Goal: Task Accomplishment & Management: Complete application form

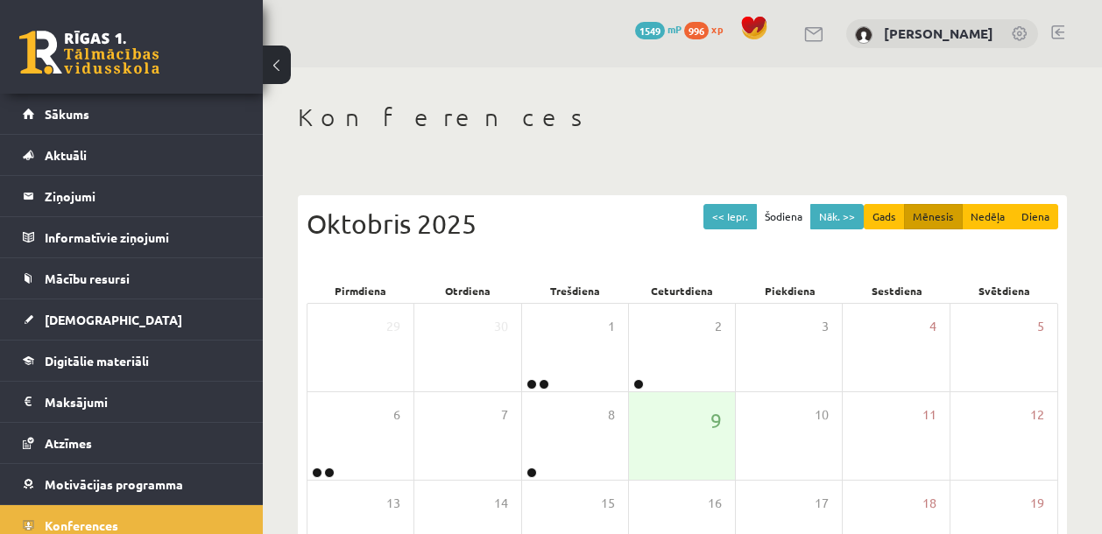
scroll to position [280, 0]
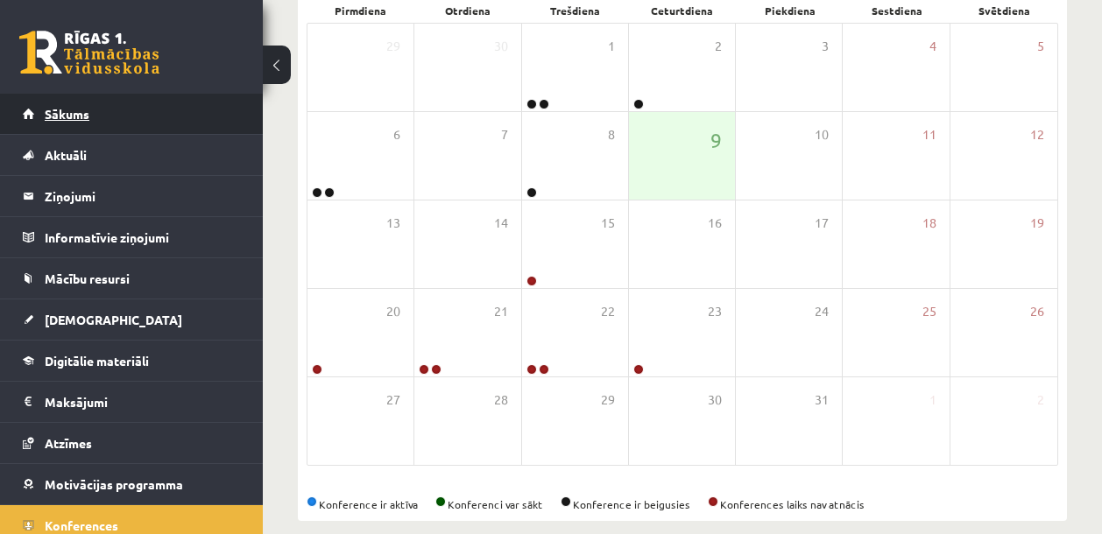
click at [46, 110] on span "Sākums" at bounding box center [67, 114] width 45 height 16
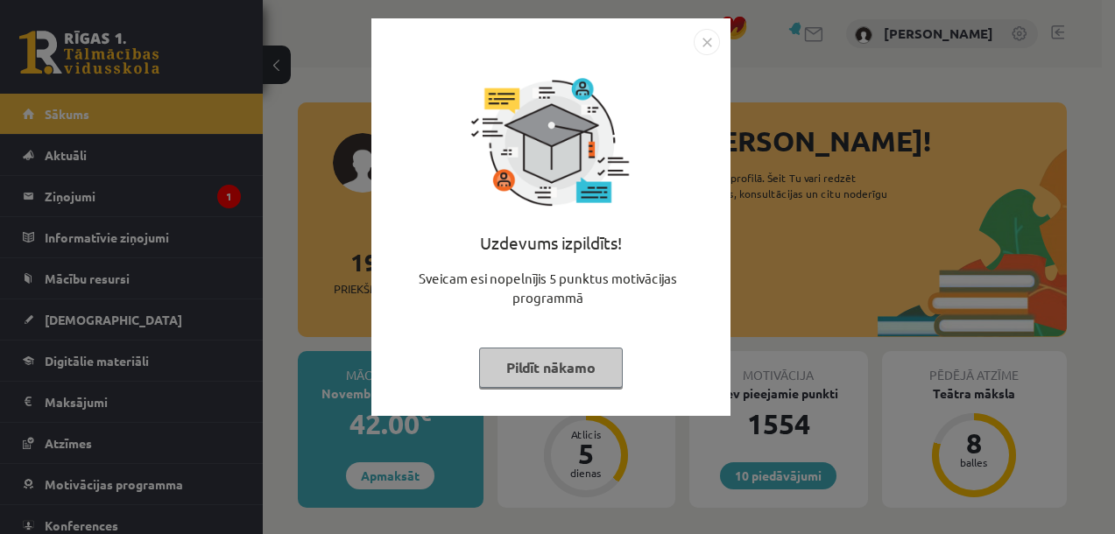
click at [708, 46] on img "Close" at bounding box center [707, 42] width 26 height 26
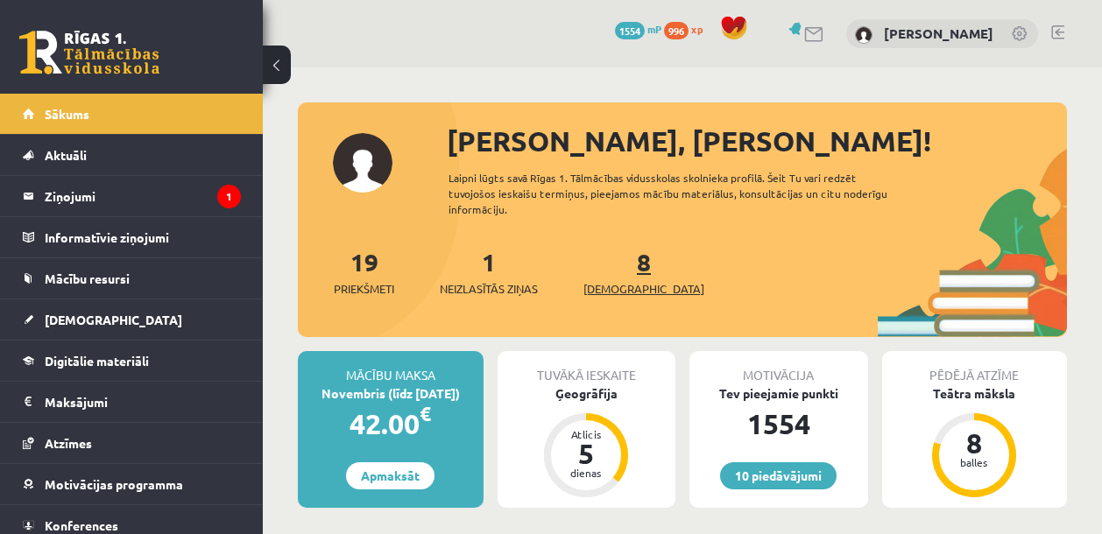
click at [621, 288] on span "[DEMOGRAPHIC_DATA]" at bounding box center [644, 289] width 121 height 18
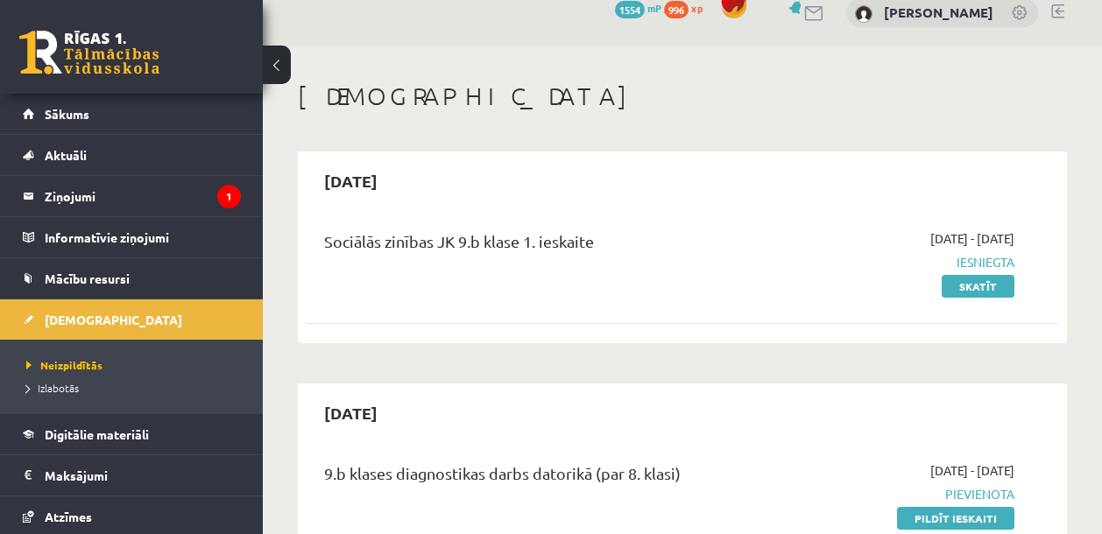
click at [757, 282] on div "Sociālās zinības JK 9.b klase 1. ieskaite" at bounding box center [550, 263] width 478 height 66
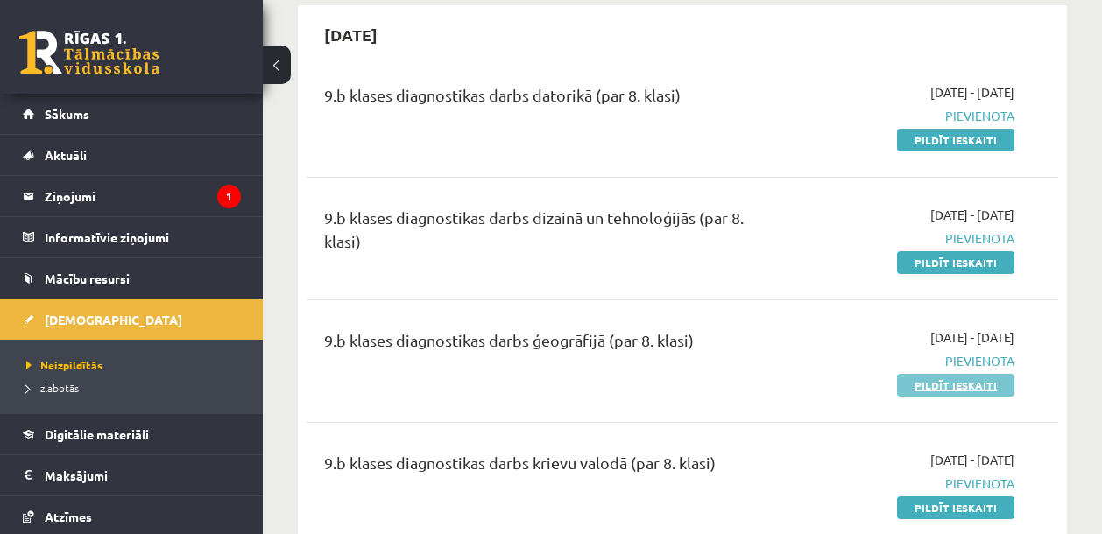
scroll to position [400, 0]
click at [935, 387] on link "Pildīt ieskaiti" at bounding box center [955, 384] width 117 height 23
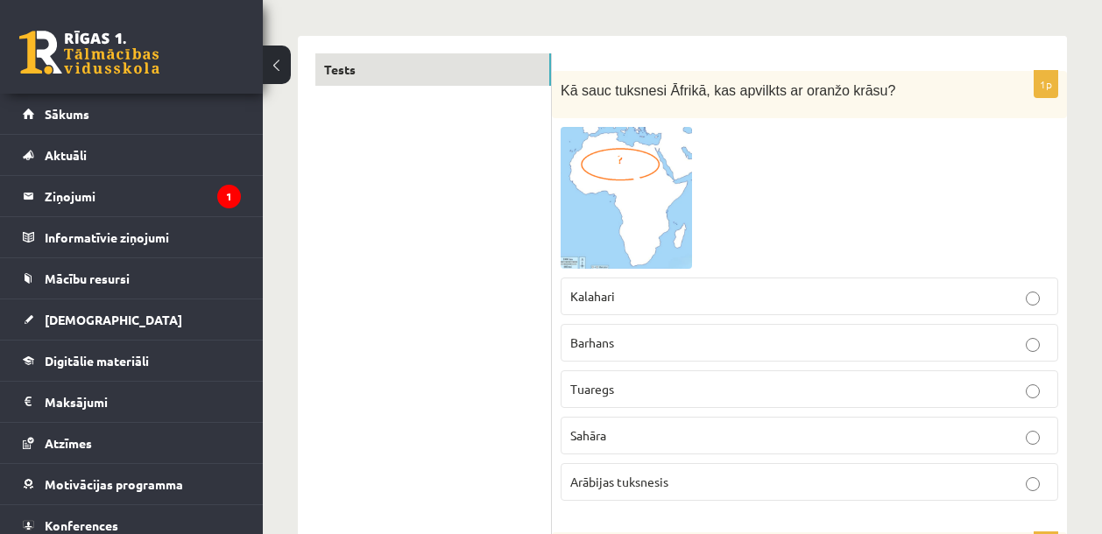
scroll to position [262, 0]
click at [669, 444] on label "Sahāra" at bounding box center [810, 435] width 498 height 38
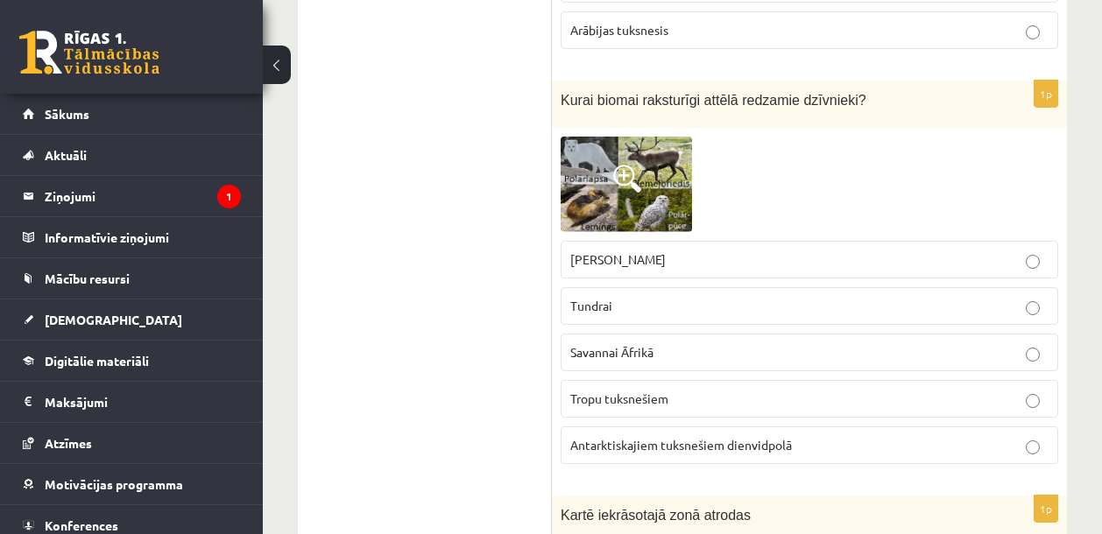
scroll to position [714, 0]
click at [638, 295] on label "Tundrai" at bounding box center [810, 306] width 498 height 38
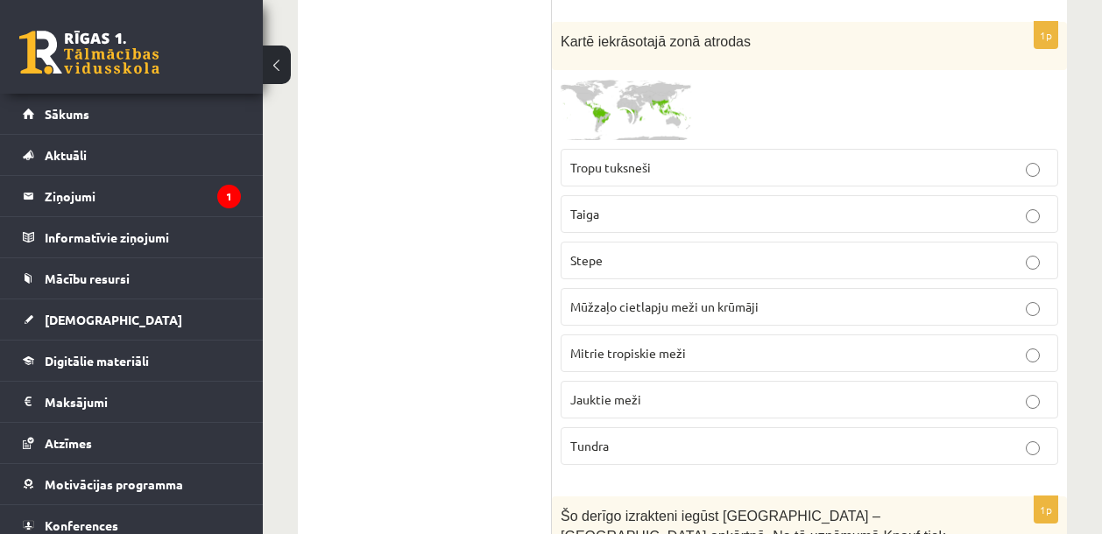
scroll to position [1187, 0]
click at [625, 95] on img at bounding box center [626, 109] width 131 height 61
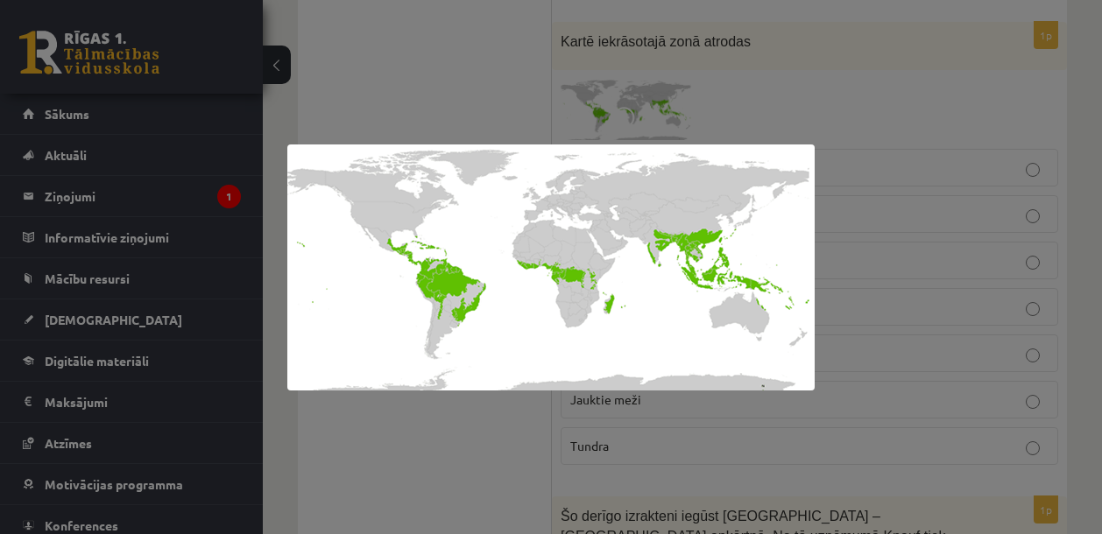
click at [457, 476] on div at bounding box center [551, 267] width 1102 height 534
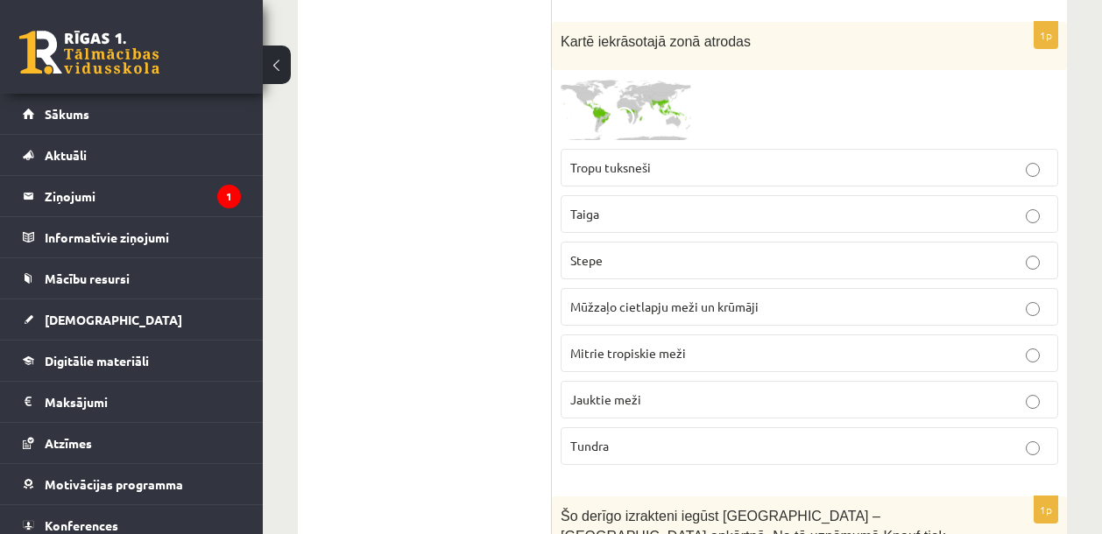
click at [768, 308] on p "Mūžzaļo cietlapju meži un krūmāji" at bounding box center [809, 307] width 478 height 18
click at [677, 353] on span "Mitrie tropiskie meži" at bounding box center [628, 353] width 116 height 16
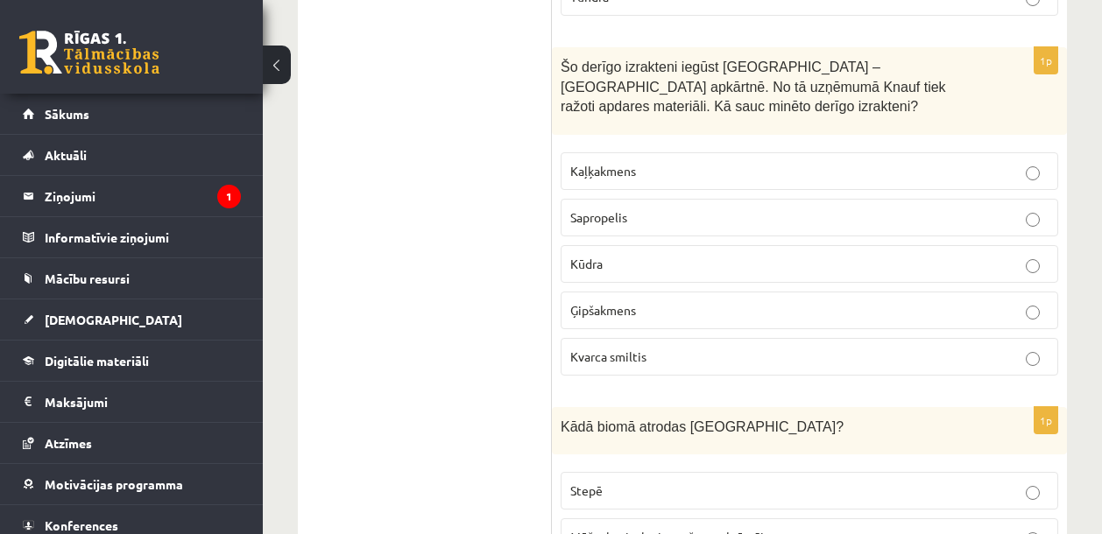
scroll to position [1638, 0]
drag, startPoint x: 633, startPoint y: 79, endPoint x: 794, endPoint y: 90, distance: 160.7
click at [743, 88] on span "Šo derīgo izrakteni iegūst Latvijā – Salaspils apkārtnē. No tā uzņēmumā Knauf t…" at bounding box center [754, 86] width 386 height 54
click at [805, 91] on span "Šo derīgo izrakteni iegūst Latvijā – Salaspils apkārtnē. No tā uzņēmumā Knauf t…" at bounding box center [754, 86] width 386 height 54
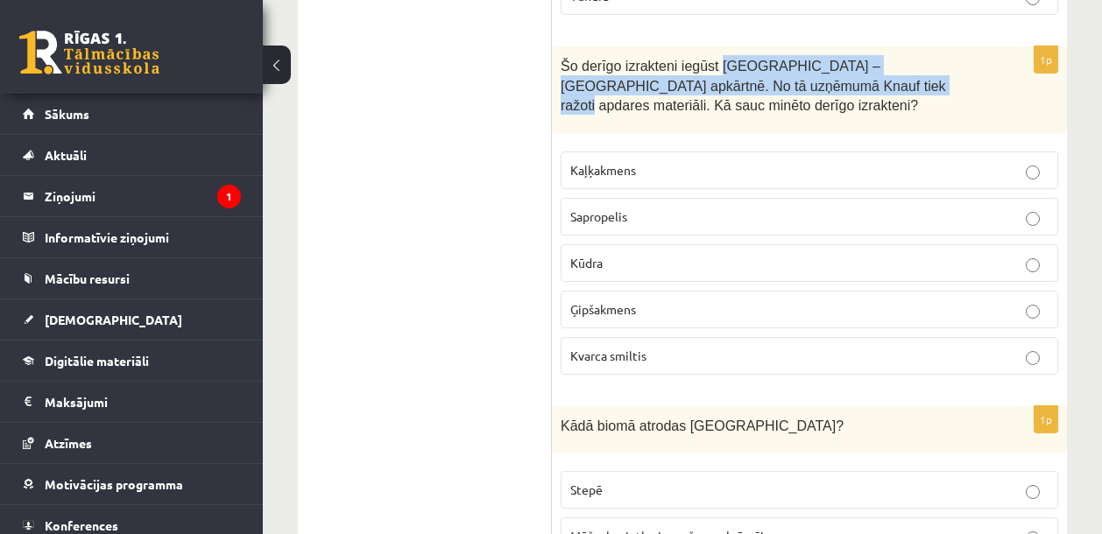
drag, startPoint x: 726, startPoint y: 69, endPoint x: 846, endPoint y: 81, distance: 120.7
click at [846, 81] on span "Šo derīgo izrakteni iegūst Latvijā – Salaspils apkārtnē. No tā uzņēmumā Knauf t…" at bounding box center [754, 86] width 386 height 54
copy span "Latvijā – Salaspils apkārtnē. No tā uzņēmumā Knauf tiek ražoti apdares materiāli"
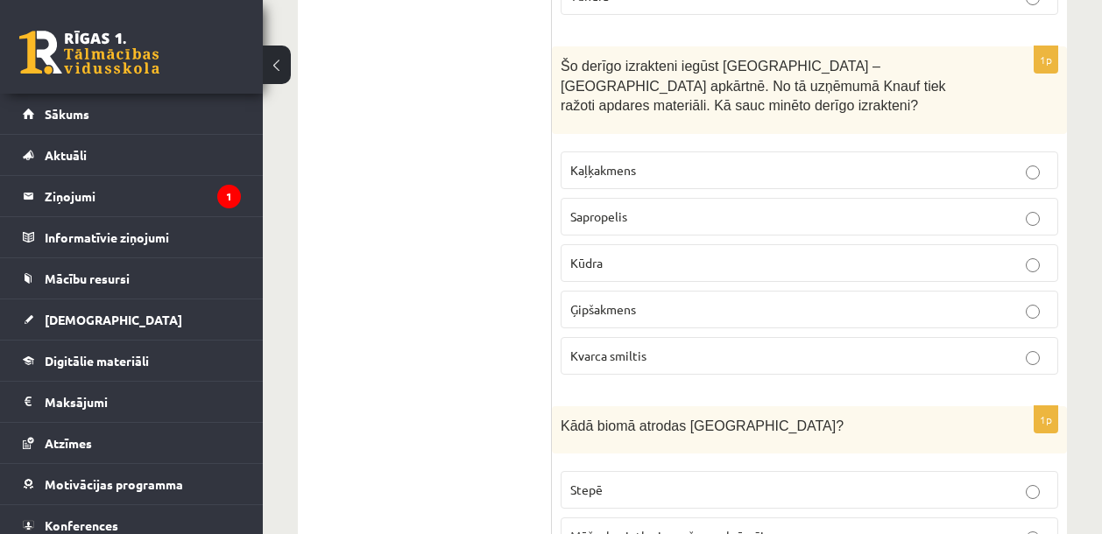
click at [630, 318] on label "Ģipšakmens" at bounding box center [810, 310] width 498 height 38
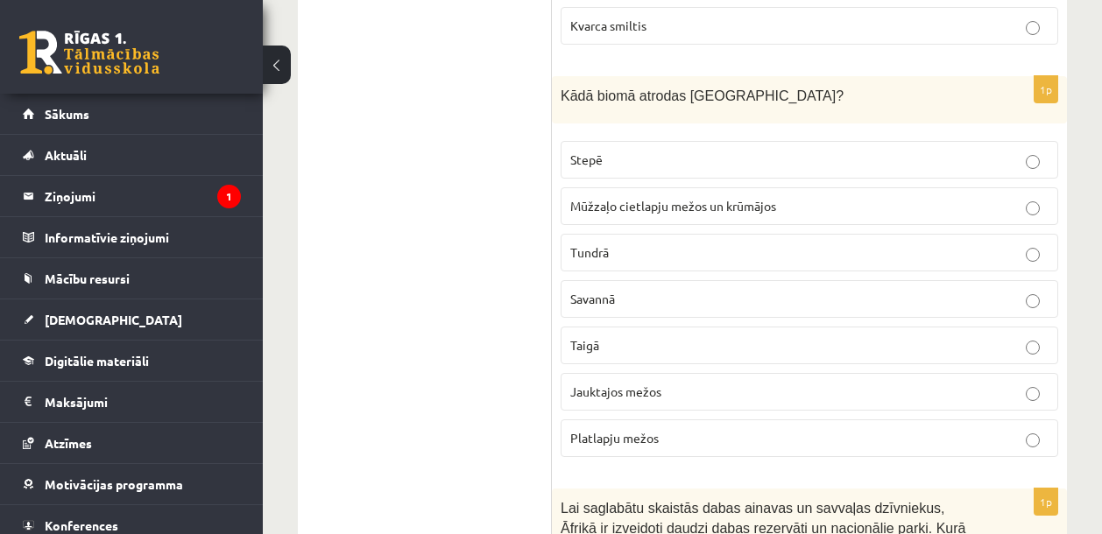
scroll to position [1985, 0]
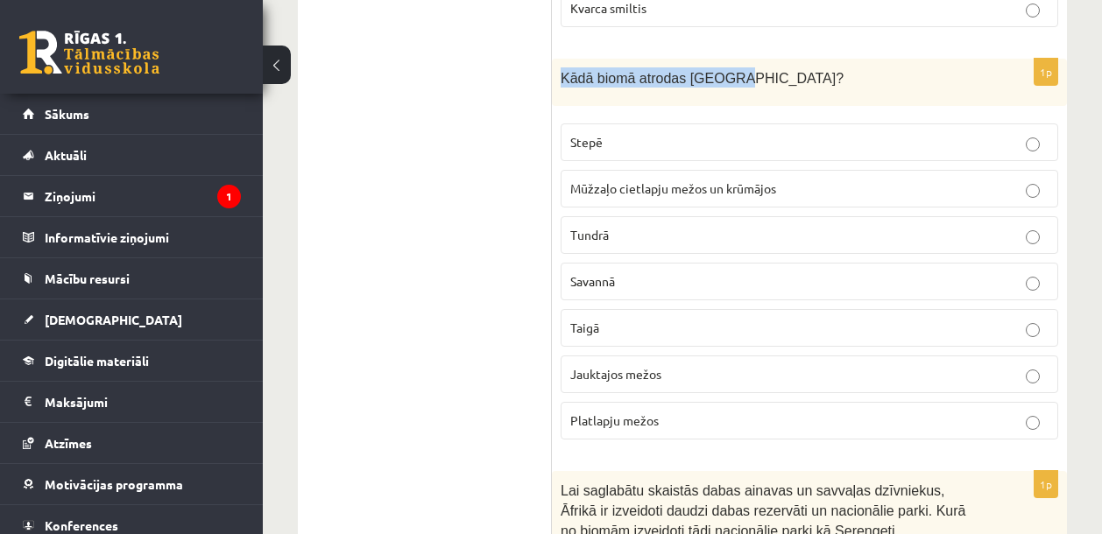
drag, startPoint x: 561, startPoint y: 78, endPoint x: 732, endPoint y: 76, distance: 171.7
click at [732, 76] on span "Kādā biomā atrodas Latvija?" at bounding box center [702, 78] width 283 height 15
copy span "Kādā biomā atrodas Latvija"
click at [709, 190] on span "Mūžzaļo cietlapju mežos un krūmājos" at bounding box center [673, 188] width 206 height 16
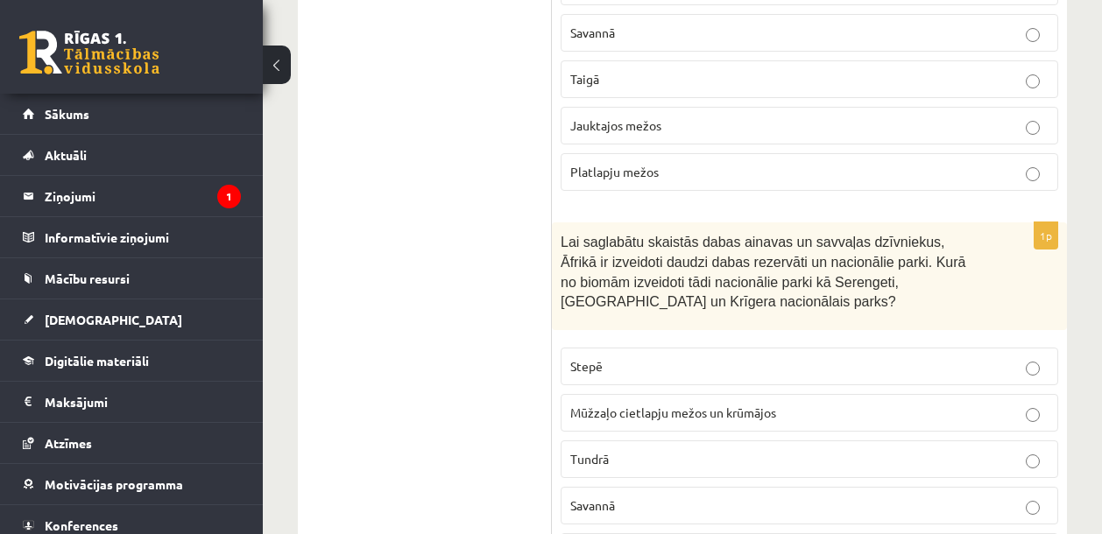
scroll to position [2268, 0]
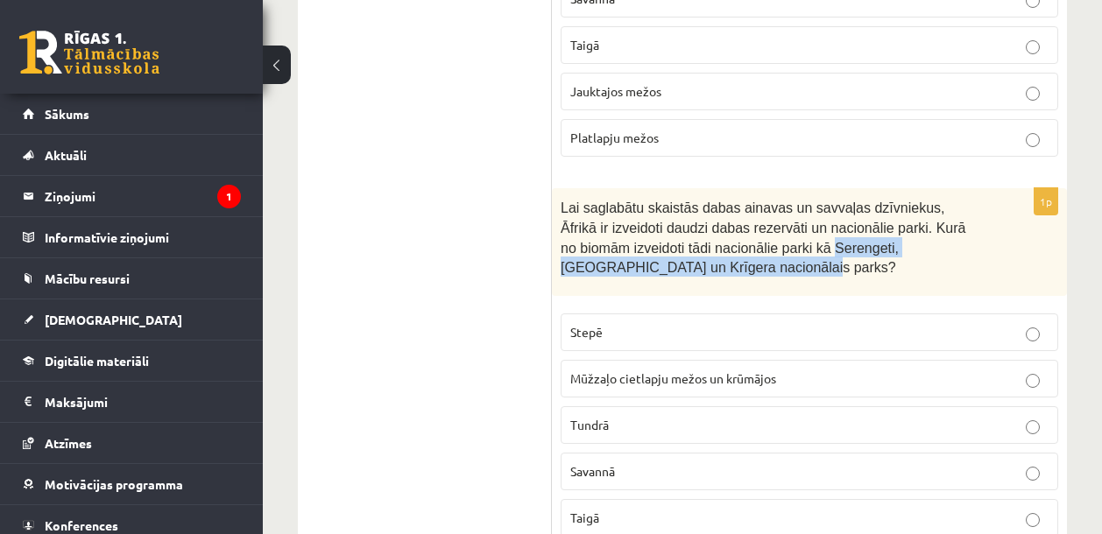
drag, startPoint x: 835, startPoint y: 248, endPoint x: 817, endPoint y: 265, distance: 25.4
click at [817, 265] on span "Lai saglabātu skaistās dabas ainavas un savvaļas dzīvniekus, Āfrikā ir izveidot…" at bounding box center [763, 238] width 405 height 74
copy span "Serengeti, Ngorongoro un Krīgera nacionālais parks"
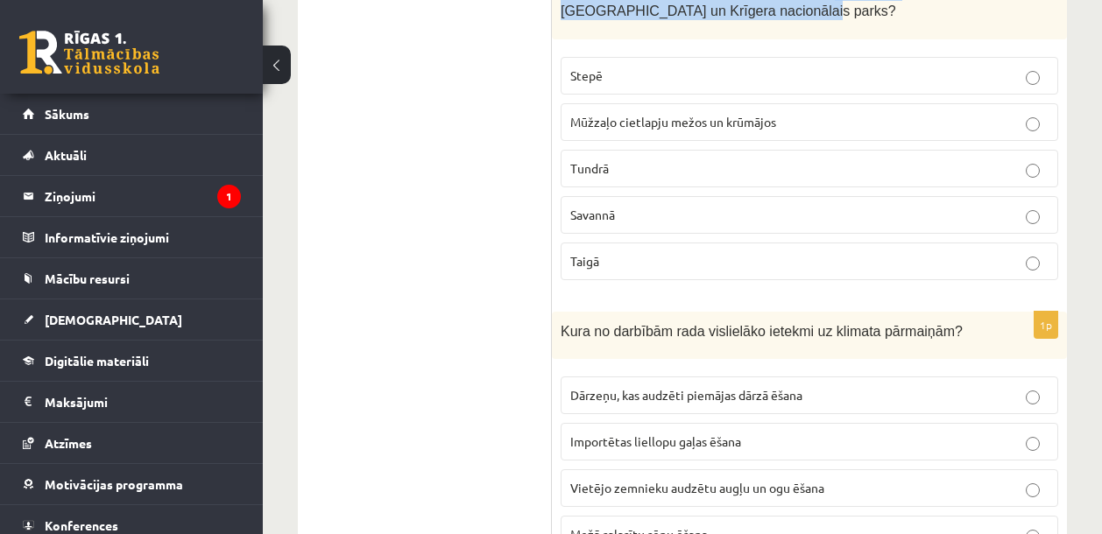
scroll to position [2525, 0]
click at [683, 224] on label "Savannā" at bounding box center [810, 215] width 498 height 38
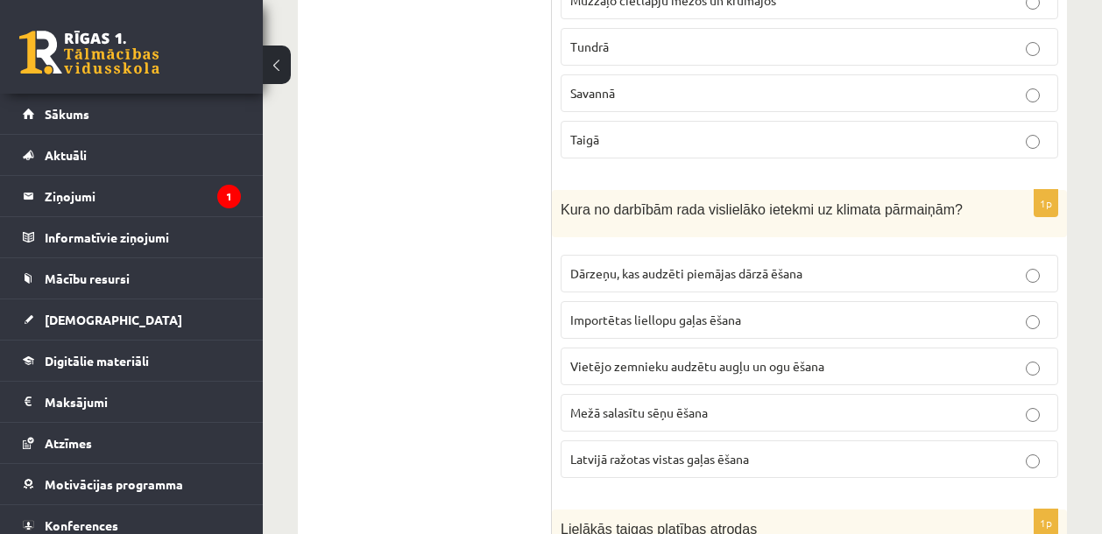
scroll to position [2813, 0]
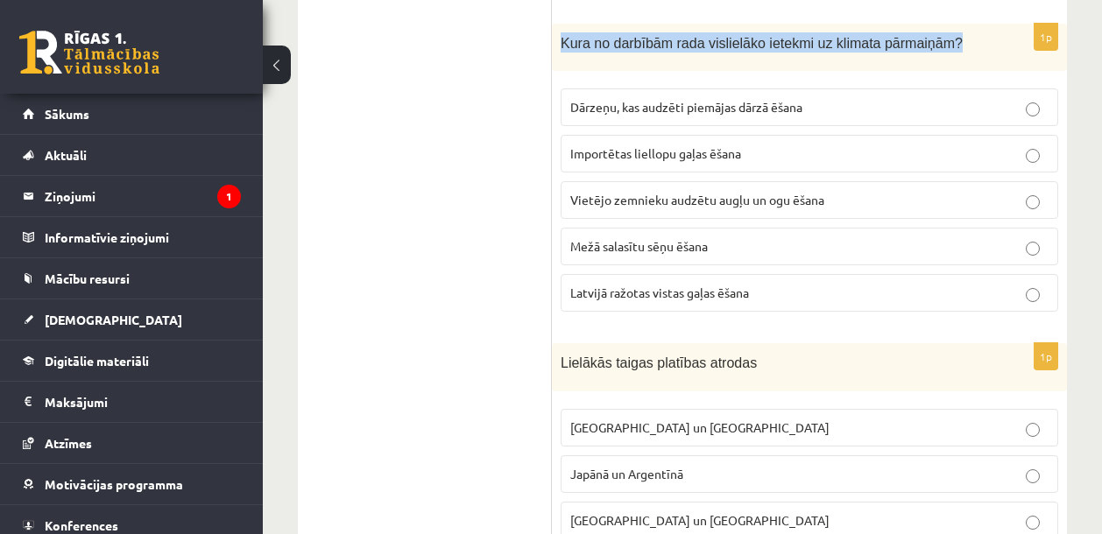
drag, startPoint x: 564, startPoint y: 39, endPoint x: 961, endPoint y: 33, distance: 396.9
click at [961, 36] on span "Kura no darbībām rada vislielāko ietekmi uz klimata pārmaiņām?" at bounding box center [762, 43] width 402 height 15
copy span "Kura no darbībām rada vislielāko ietekmi uz klimata pārmaiņām?"
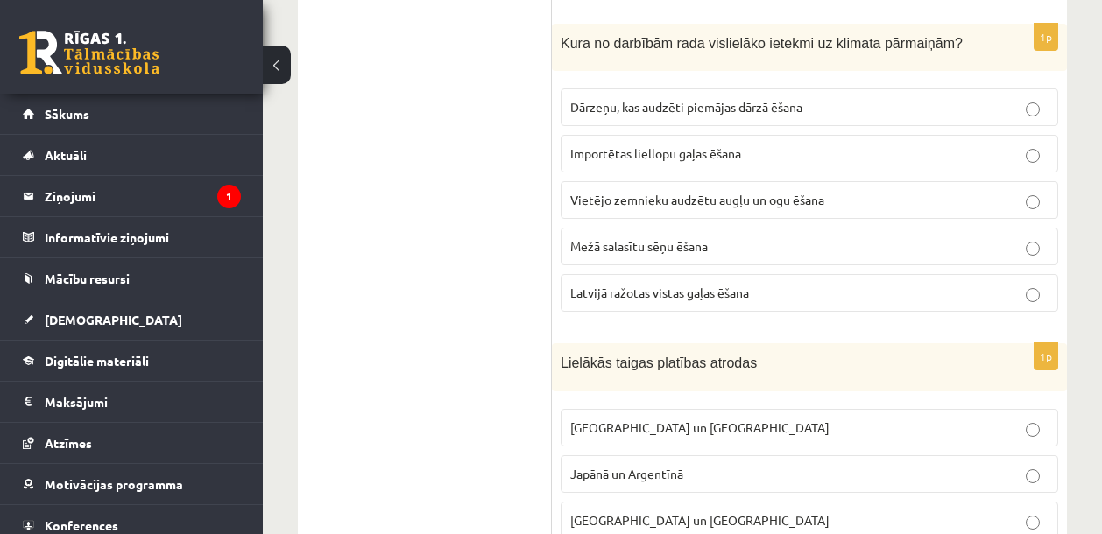
click at [790, 150] on p "Importētas liellopu gaļas ēšana" at bounding box center [809, 154] width 478 height 18
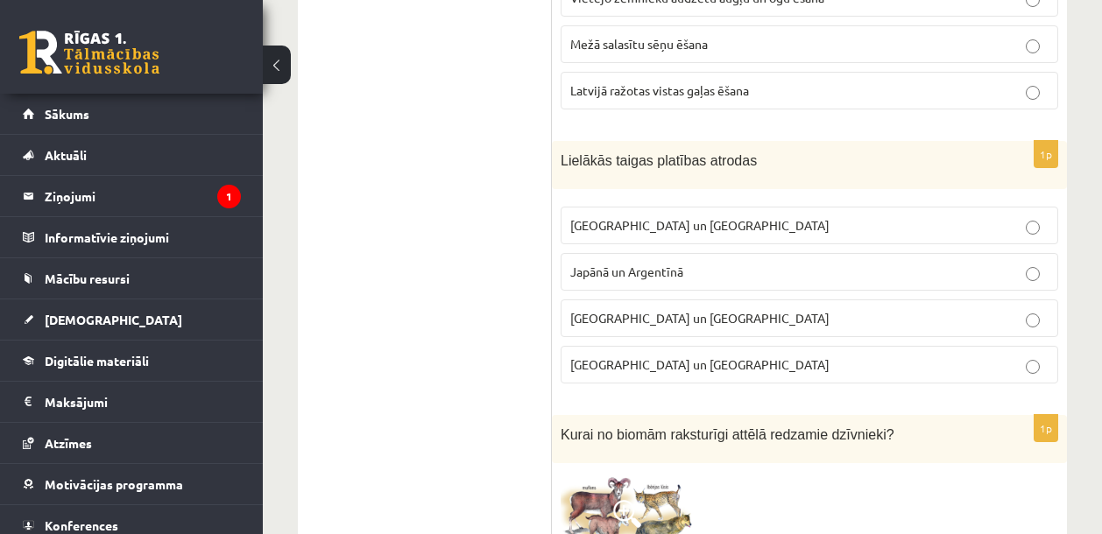
scroll to position [3017, 0]
drag, startPoint x: 562, startPoint y: 159, endPoint x: 758, endPoint y: 151, distance: 195.6
click at [757, 152] on span "Lielākās taigas platības atrodas" at bounding box center [659, 159] width 196 height 15
copy span "Lielākās taigas platības atrodas"
click at [638, 225] on span "Krievijā un Kanādā" at bounding box center [699, 224] width 259 height 16
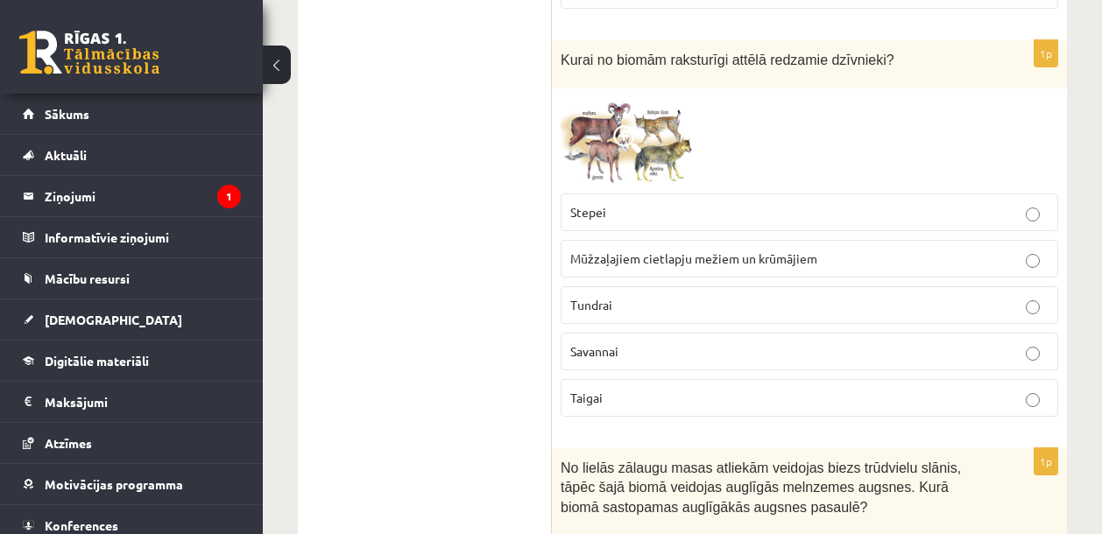
scroll to position [3410, 0]
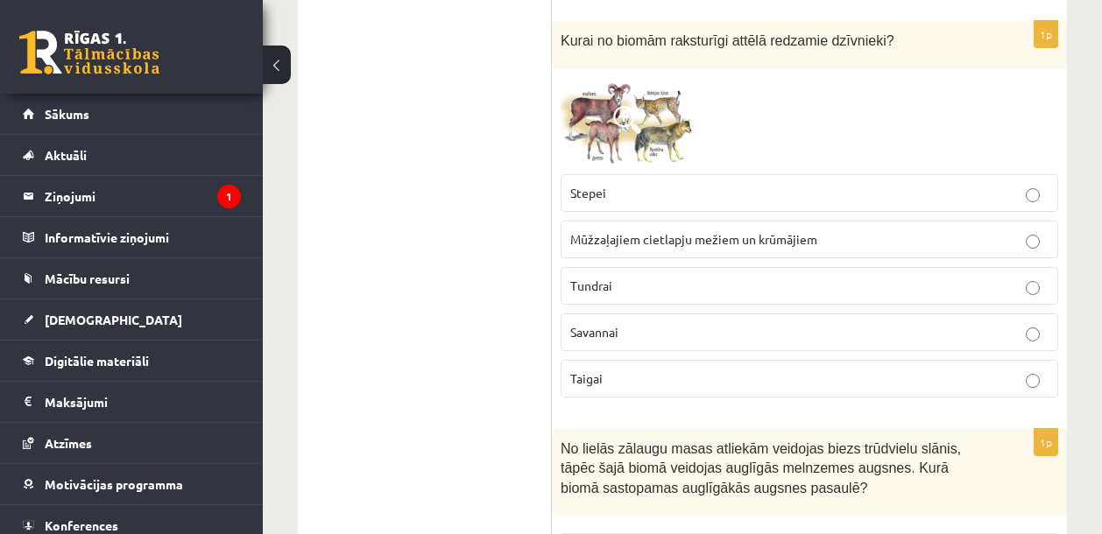
click at [634, 287] on p "Tundrai" at bounding box center [809, 286] width 478 height 18
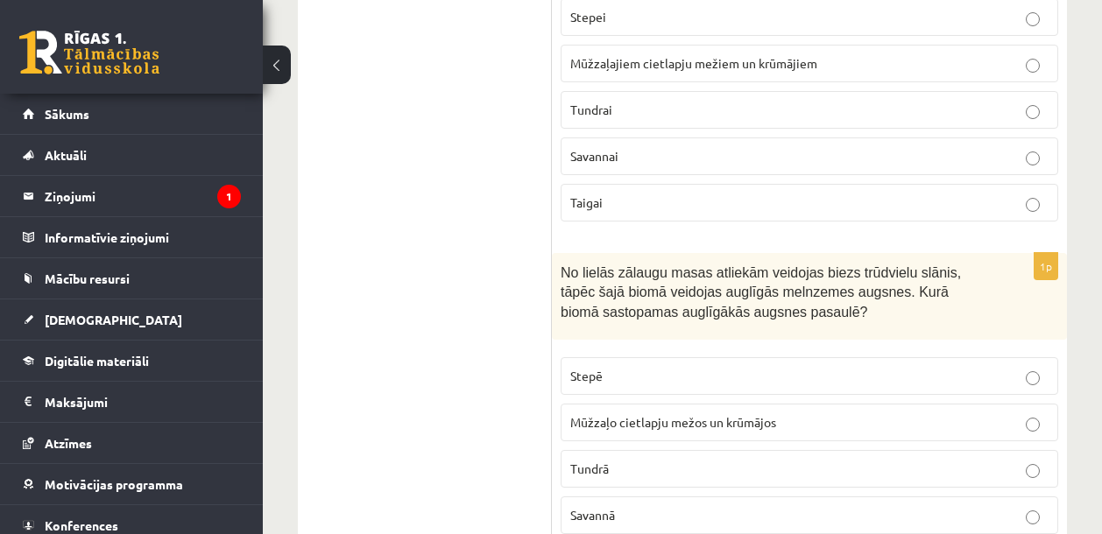
scroll to position [3762, 0]
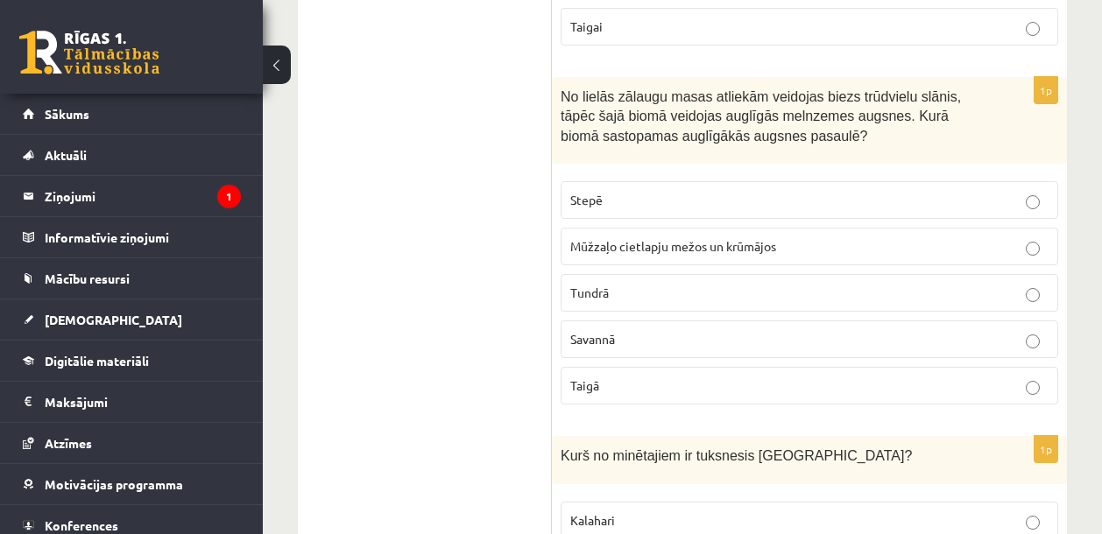
click at [666, 243] on span "Mūžzaļo cietlapju mežos un krūmājos" at bounding box center [673, 246] width 206 height 16
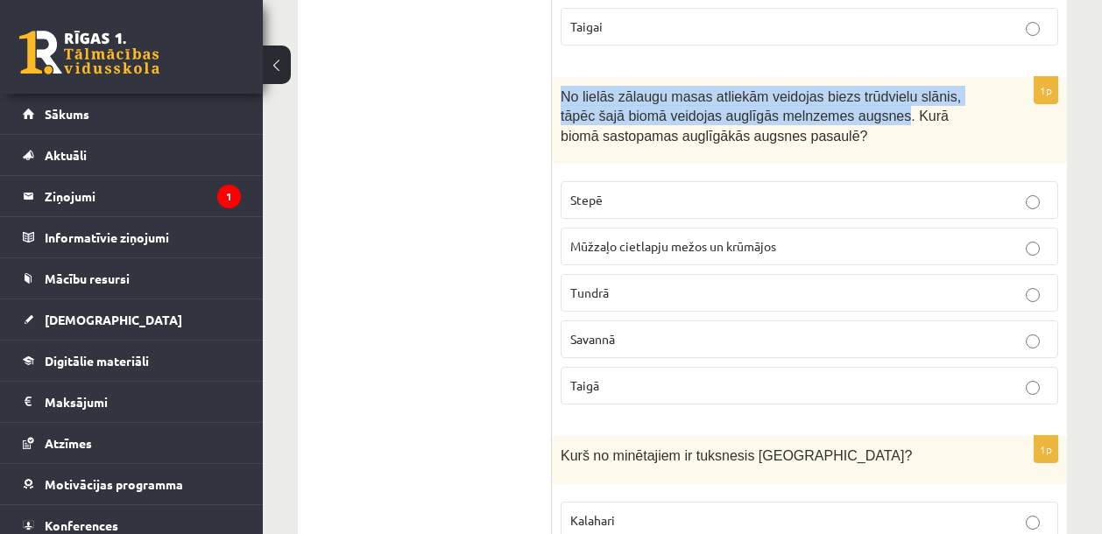
drag, startPoint x: 561, startPoint y: 93, endPoint x: 910, endPoint y: 117, distance: 350.4
click at [910, 117] on span "No lielās zālaugu masas atliekām veidojas biezs trūdvielu slānis, tāpēc šajā bi…" at bounding box center [761, 116] width 400 height 54
copy span "No lielās zālaugu masas atliekām veidojas biezs trūdvielu slānis, tāpēc šajā bi…"
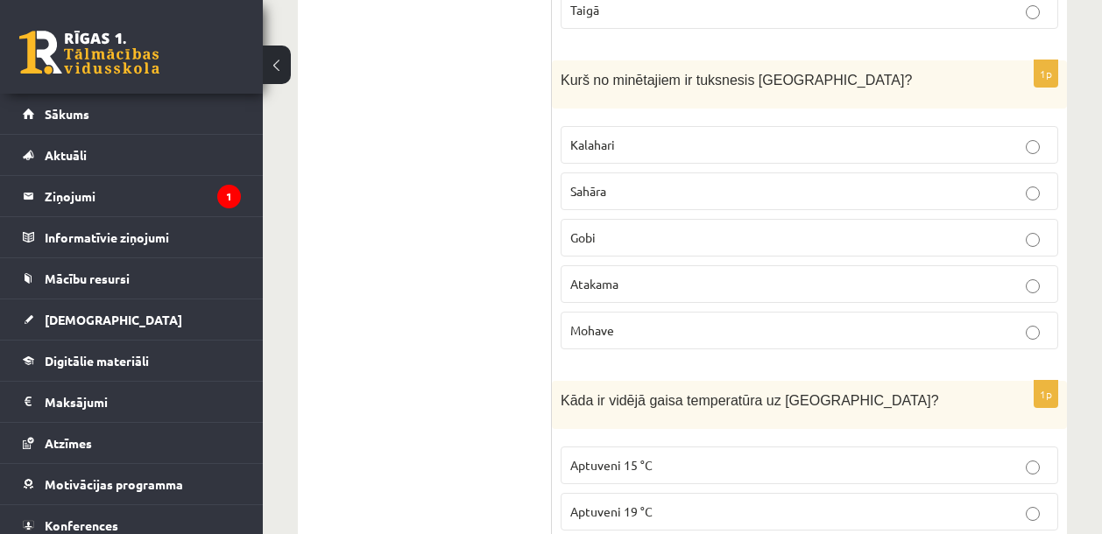
scroll to position [4139, 0]
drag, startPoint x: 699, startPoint y: 79, endPoint x: 780, endPoint y: 69, distance: 81.2
click at [780, 72] on span "Kurš no minētajiem ir tuksnesis Āzijā?" at bounding box center [736, 79] width 351 height 15
click at [782, 72] on span "Kurš no minētajiem ir tuksnesis Āzijā?" at bounding box center [736, 79] width 351 height 15
drag, startPoint x: 724, startPoint y: 72, endPoint x: 789, endPoint y: 68, distance: 65.8
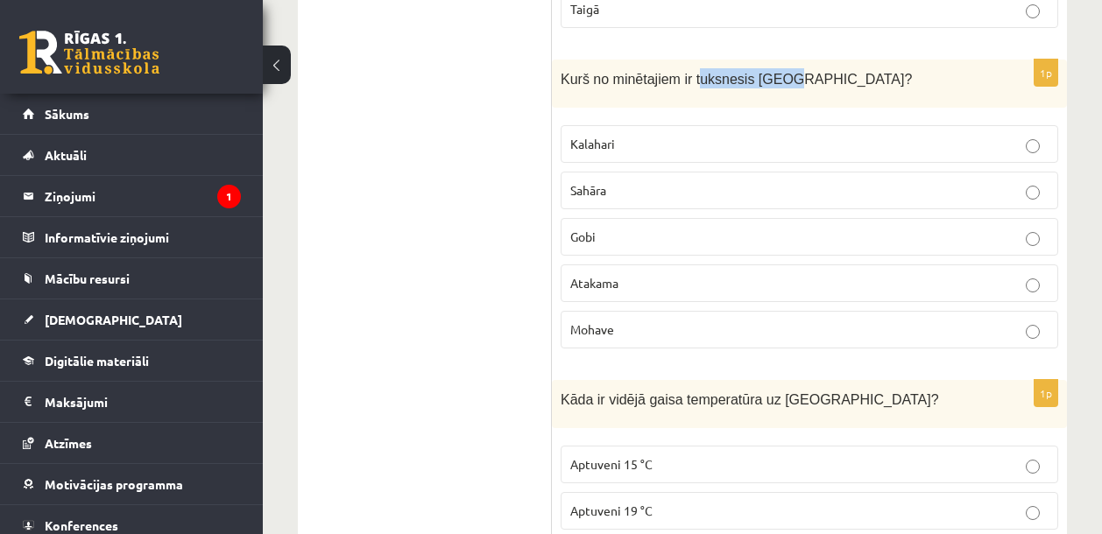
click at [789, 72] on span "Kurš no minētajiem ir tuksnesis Āzijā?" at bounding box center [736, 79] width 351 height 15
copy span "uksnesis Āzijā"
click at [629, 244] on label "Gobi" at bounding box center [810, 237] width 498 height 38
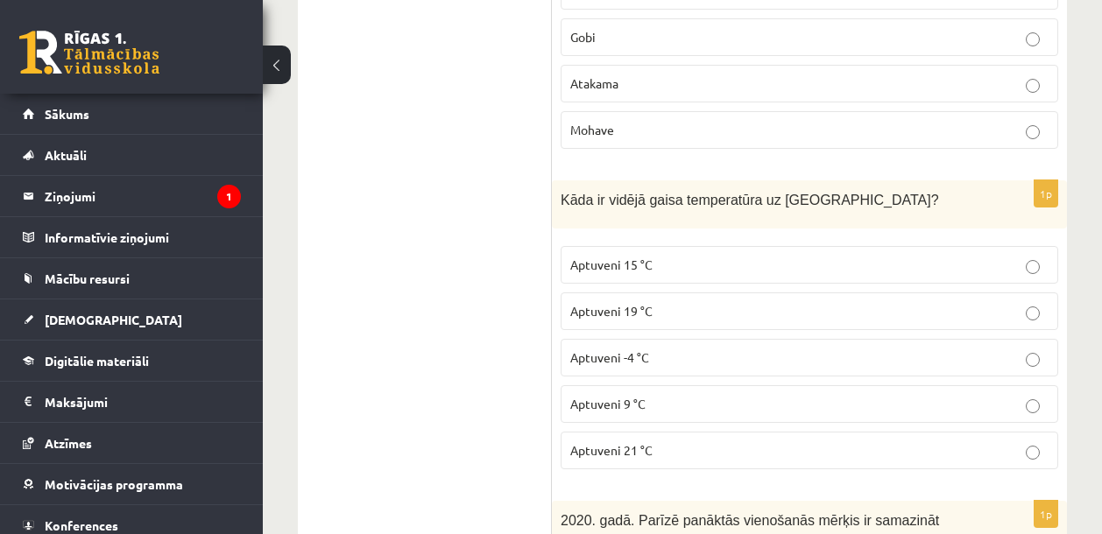
scroll to position [4370, 0]
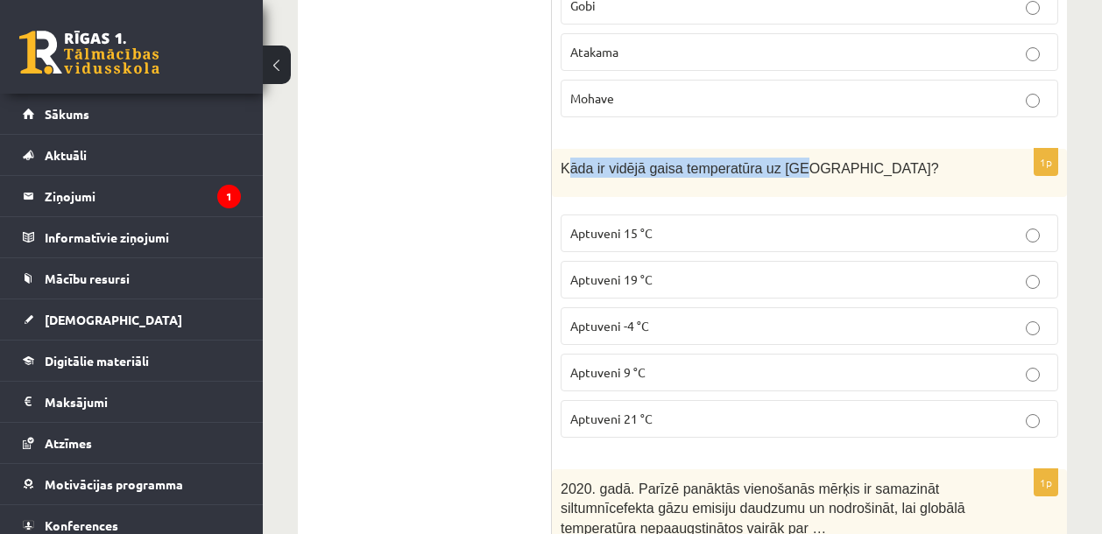
drag, startPoint x: 565, startPoint y: 169, endPoint x: 810, endPoint y: 162, distance: 244.5
click at [809, 162] on span "Kāda ir vidējā gaisa temperatūra uz Zemes?" at bounding box center [750, 168] width 378 height 15
drag, startPoint x: 827, startPoint y: 161, endPoint x: 553, endPoint y: 161, distance: 274.2
click at [553, 161] on div "Kāda ir vidējā gaisa temperatūra uz Zemes?" at bounding box center [809, 173] width 515 height 48
copy span "Kāda ir vidējā gaisa temperatūra uz Zemes"
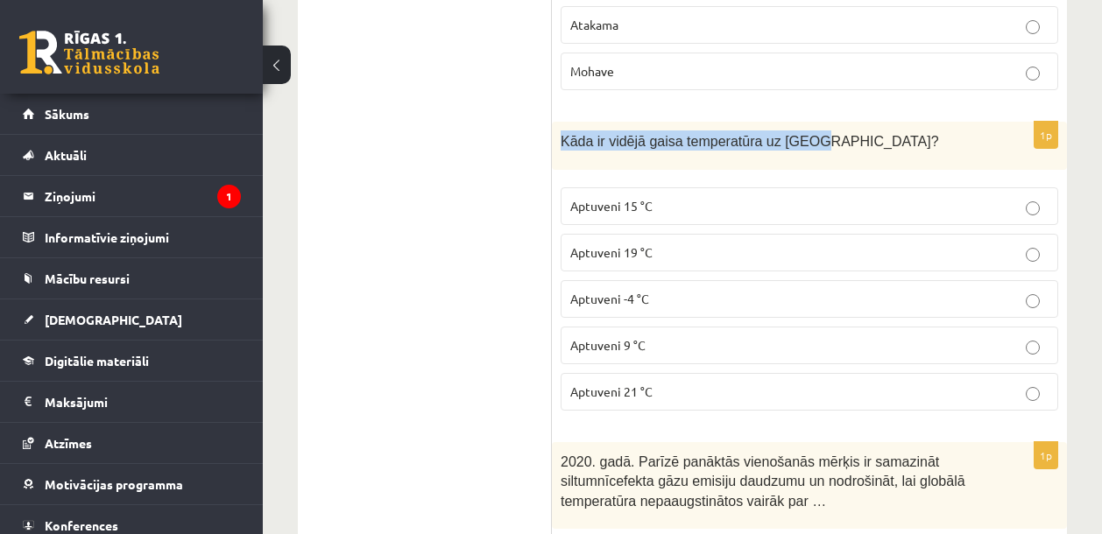
scroll to position [4398, 0]
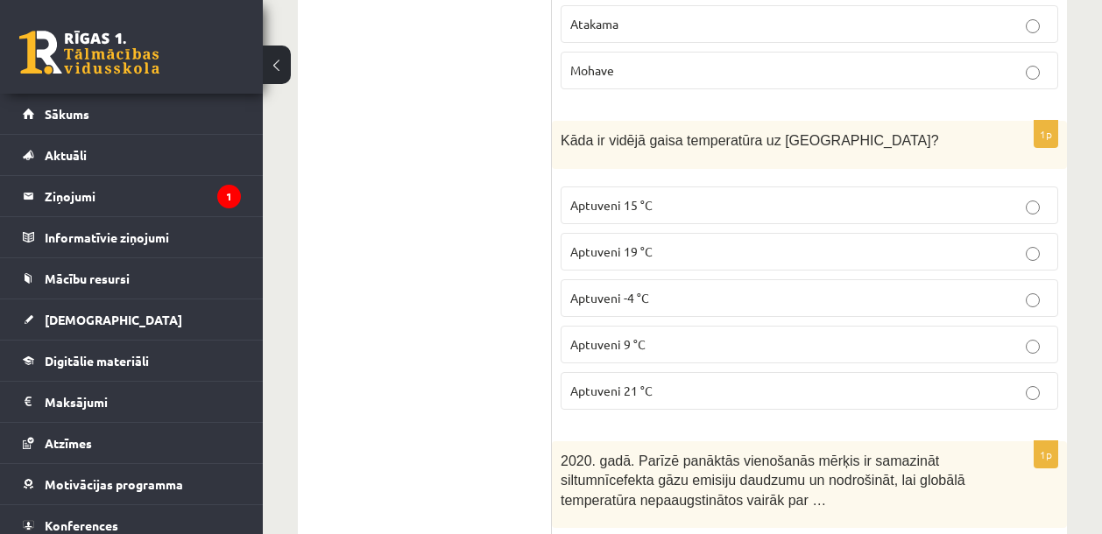
click at [653, 197] on p "Aptuveni 15 °C" at bounding box center [809, 205] width 478 height 18
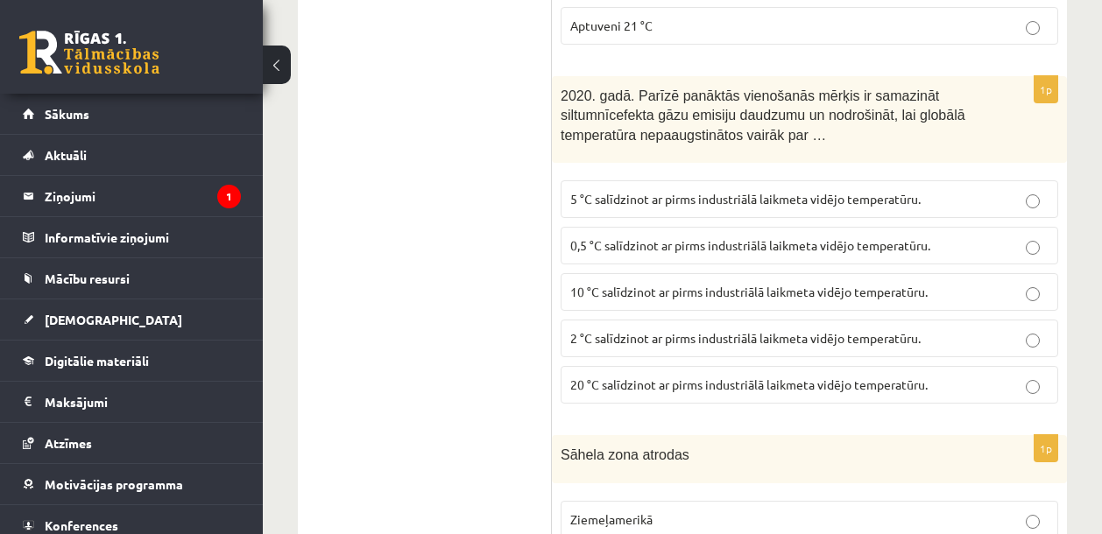
scroll to position [4765, 0]
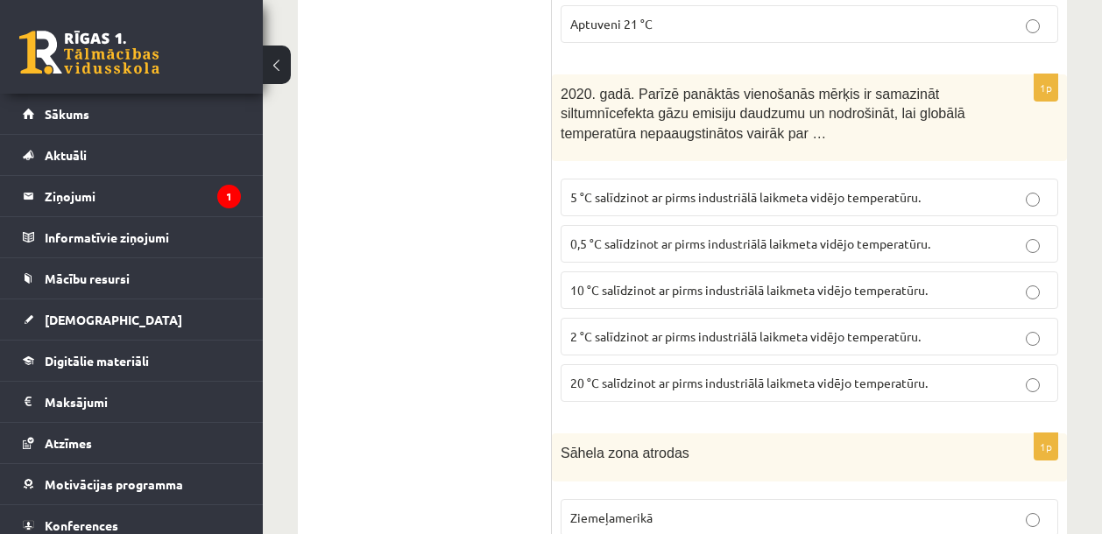
click at [702, 338] on span "2 °C salīdzinot ar pirms industriālā laikmeta vidējo temperatūru." at bounding box center [745, 337] width 350 height 16
click at [690, 338] on span "2 °C salīdzinot ar pirms industriālā laikmeta vidējo temperatūru." at bounding box center [745, 337] width 350 height 16
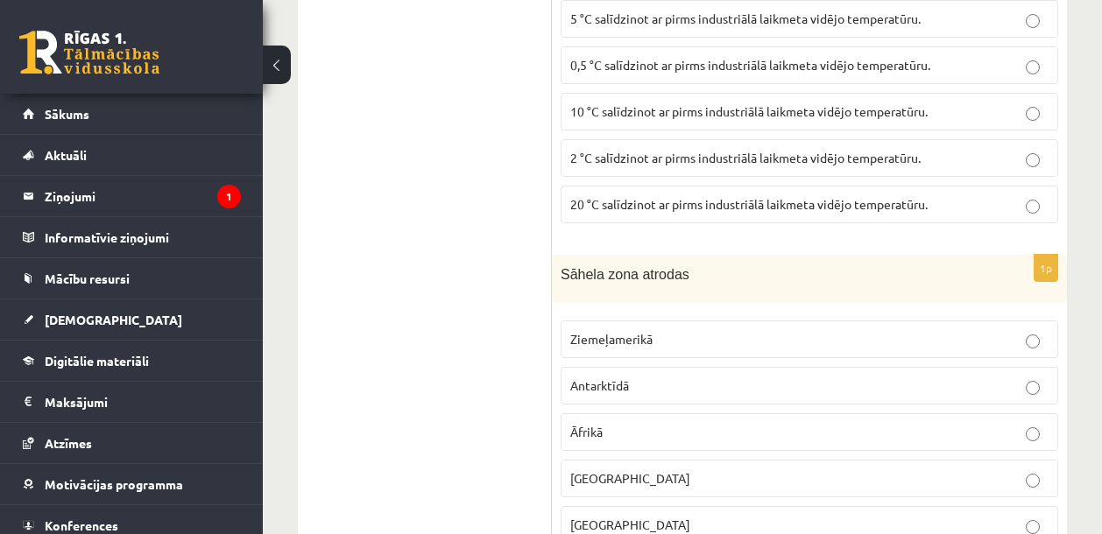
scroll to position [4951, 0]
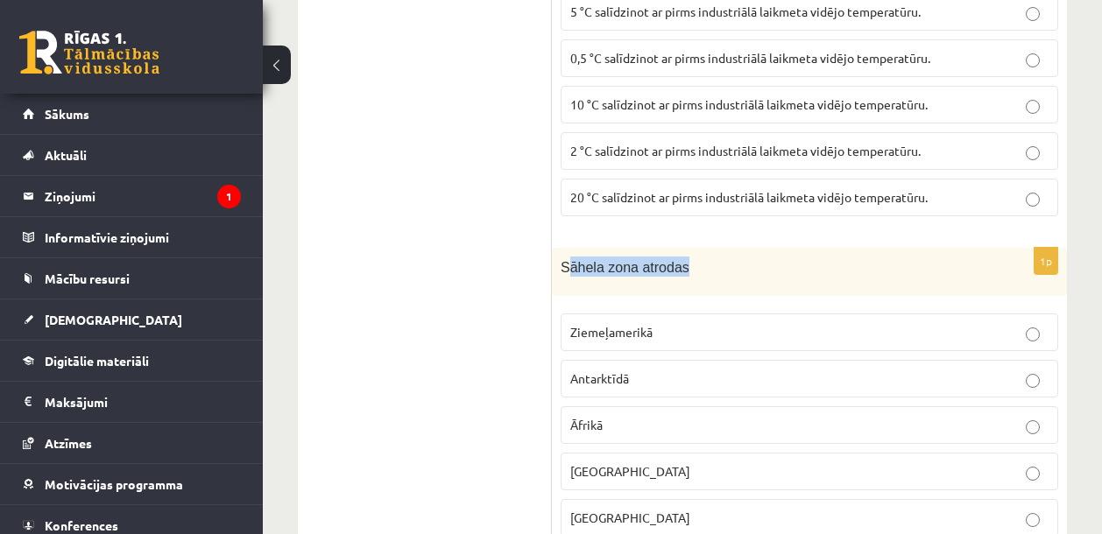
drag, startPoint x: 689, startPoint y: 258, endPoint x: 567, endPoint y: 263, distance: 121.9
click at [567, 263] on p "Sāhela zona atrodas" at bounding box center [766, 267] width 410 height 20
click at [687, 260] on span "Sāhela zona atrodas" at bounding box center [625, 267] width 129 height 15
drag, startPoint x: 693, startPoint y: 260, endPoint x: 564, endPoint y: 263, distance: 128.8
click at [564, 263] on p "Sāhela zona atrodas" at bounding box center [766, 267] width 410 height 20
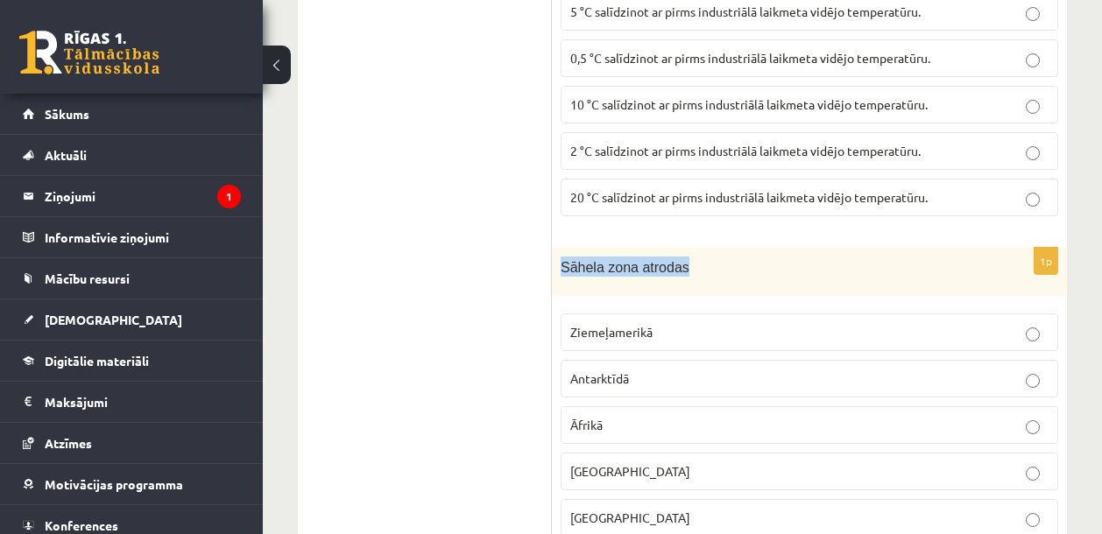
copy span "Sāhela zona atrodas"
click at [609, 428] on p "Āfrikā" at bounding box center [809, 425] width 478 height 18
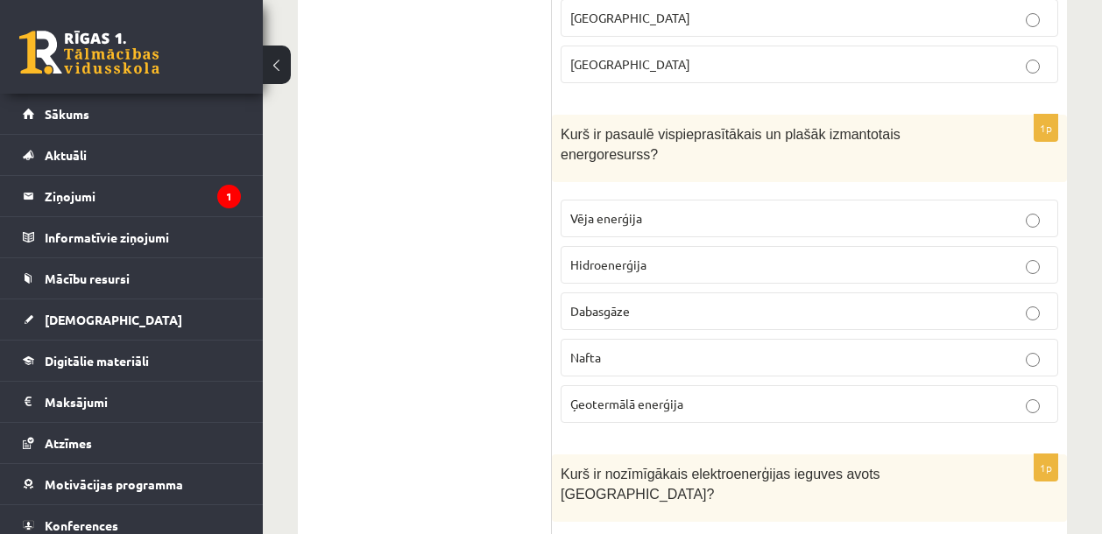
scroll to position [5406, 0]
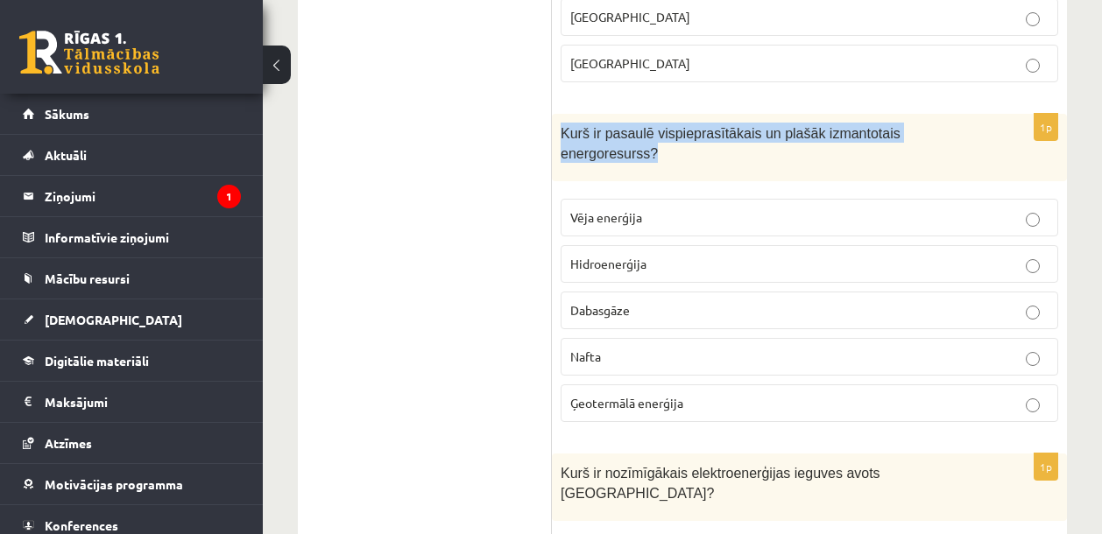
drag, startPoint x: 563, startPoint y: 130, endPoint x: 659, endPoint y: 145, distance: 96.7
click at [659, 145] on p "Kurš ir pasaulē vispieprasītākais un plašāk izmantotais energoresurss?" at bounding box center [766, 142] width 410 height 39
copy span "Kurš ir pasaulē vispieprasītākais un plašāk izmantotais energoresurss?"
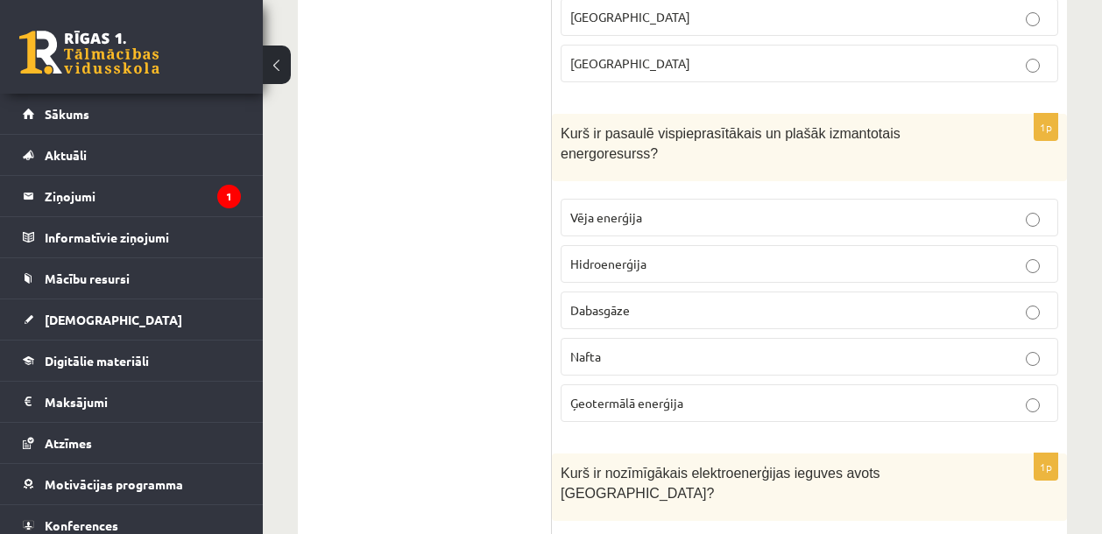
click at [637, 348] on p "Nafta" at bounding box center [809, 357] width 478 height 18
click at [612, 350] on p "Nafta" at bounding box center [809, 357] width 478 height 18
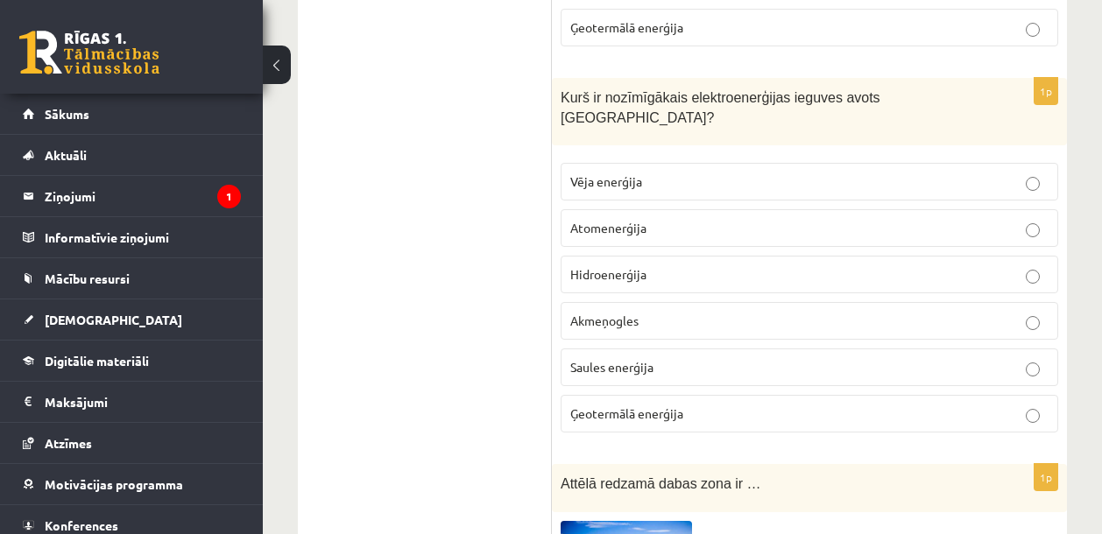
scroll to position [5783, 0]
drag, startPoint x: 574, startPoint y: 97, endPoint x: 753, endPoint y: 96, distance: 179.6
click at [753, 96] on span "Kurš ir nozīmīgākais elektroenerģijas ieguves avots Latvijā?" at bounding box center [721, 106] width 320 height 35
click at [667, 405] on span "Ģeotermālā enerģija" at bounding box center [626, 413] width 113 height 16
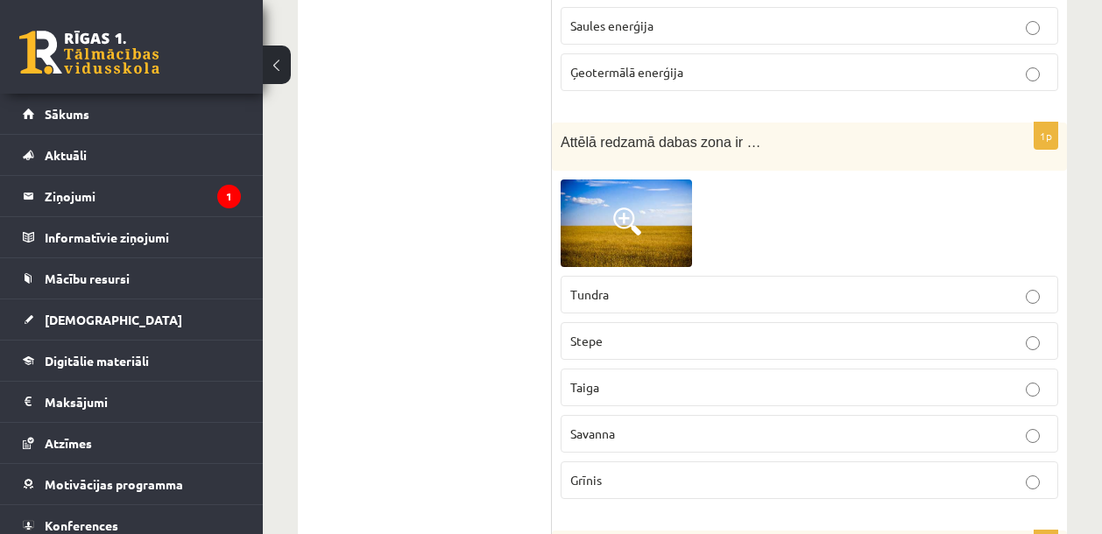
scroll to position [6168, 0]
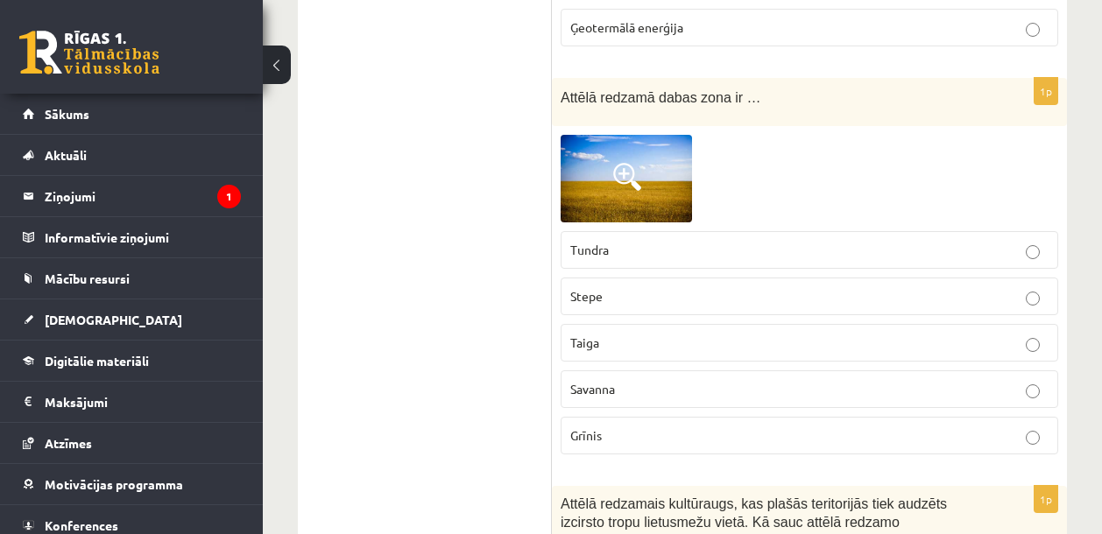
click at [636, 163] on span at bounding box center [627, 177] width 28 height 28
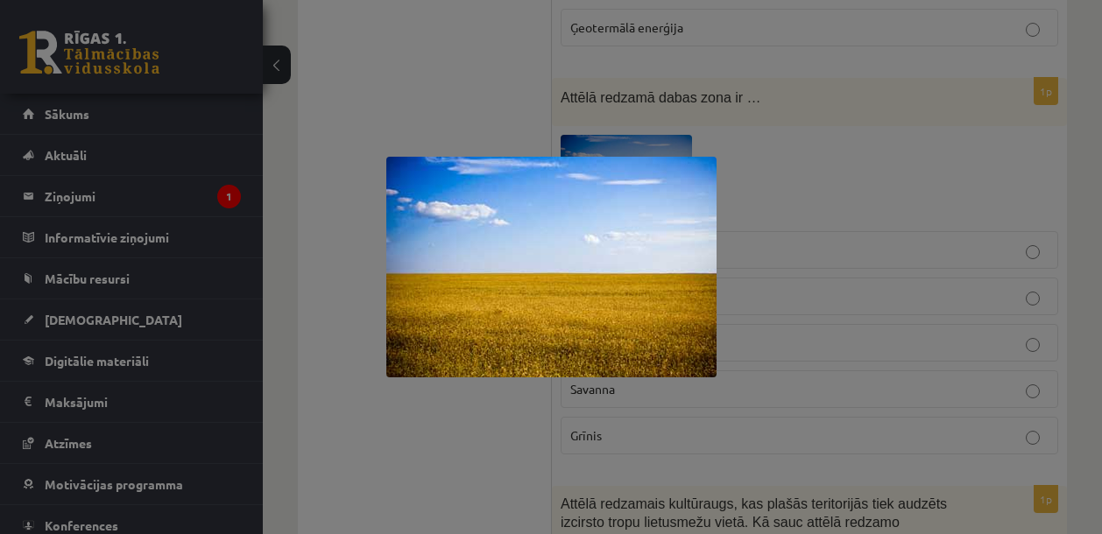
click at [463, 467] on div at bounding box center [551, 267] width 1102 height 534
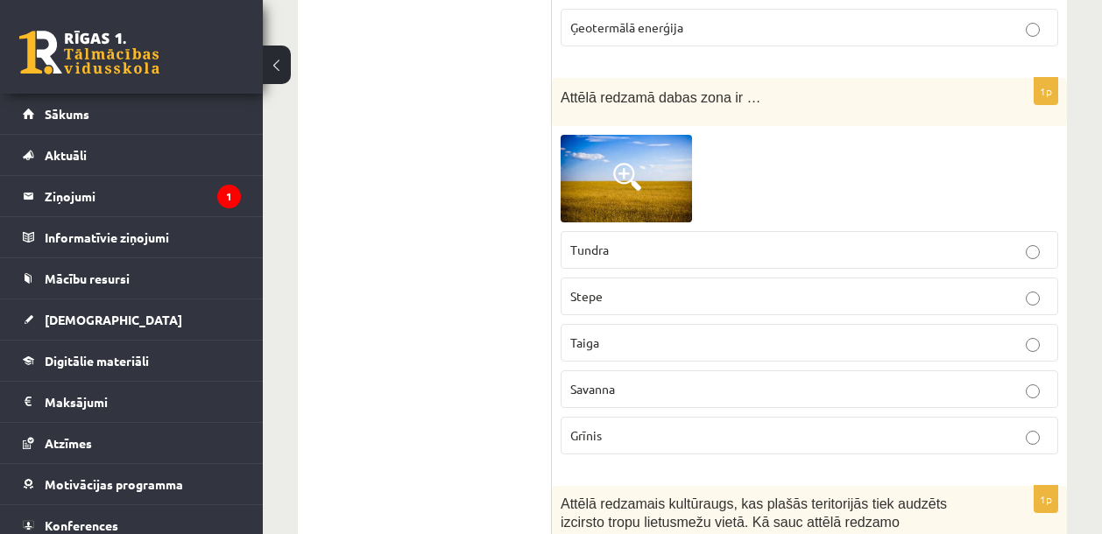
click at [626, 163] on span at bounding box center [627, 177] width 28 height 28
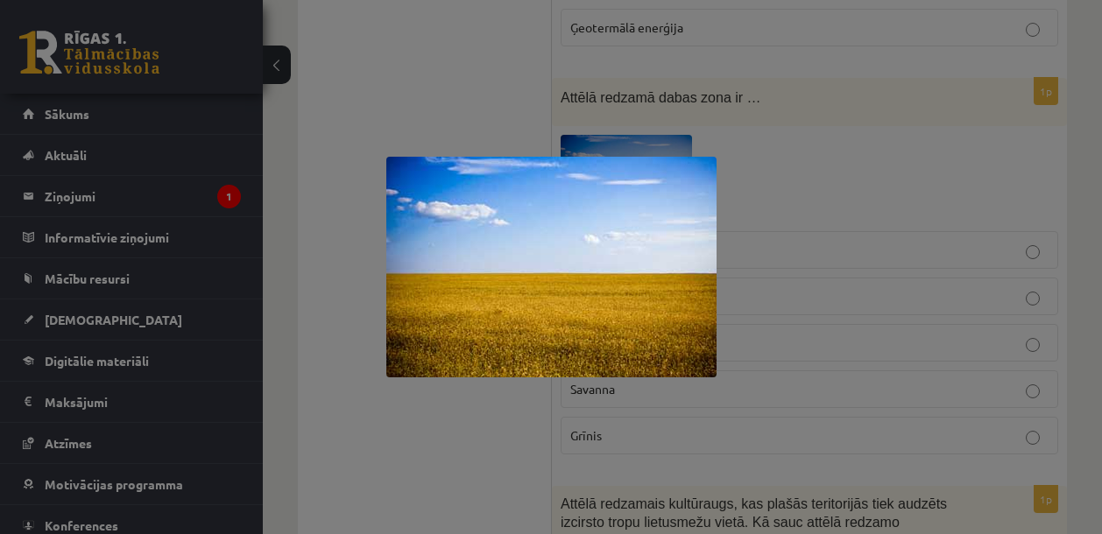
click at [803, 197] on div at bounding box center [551, 267] width 1102 height 534
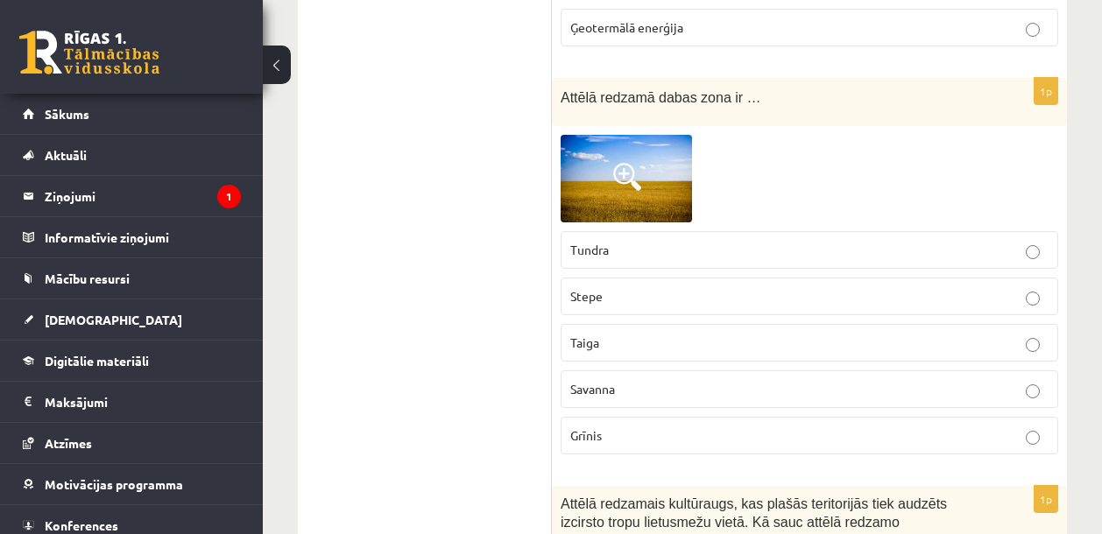
click at [633, 287] on p "Stepe" at bounding box center [809, 296] width 478 height 18
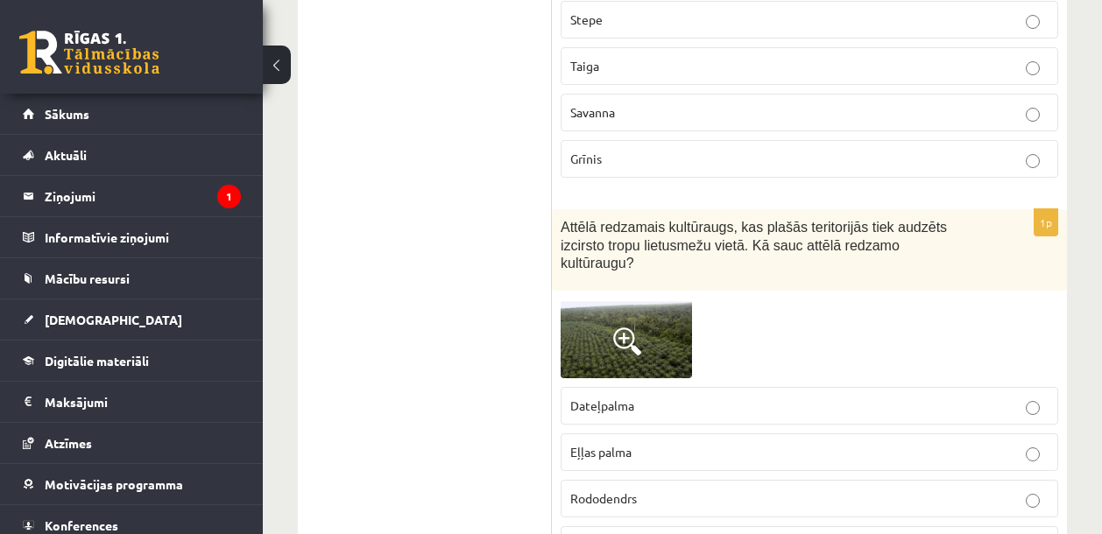
scroll to position [6605, 0]
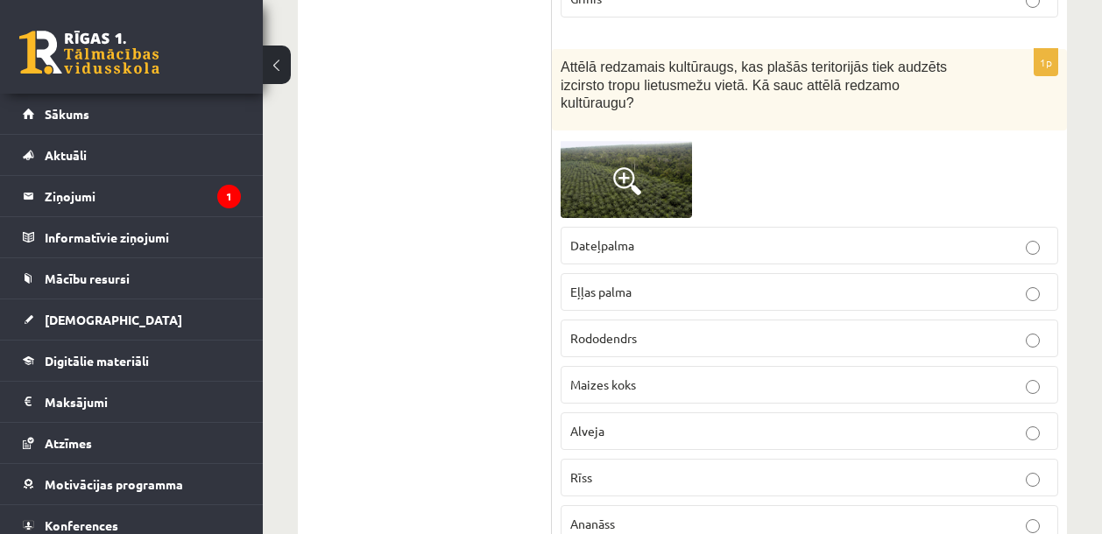
click at [626, 169] on span at bounding box center [627, 181] width 28 height 28
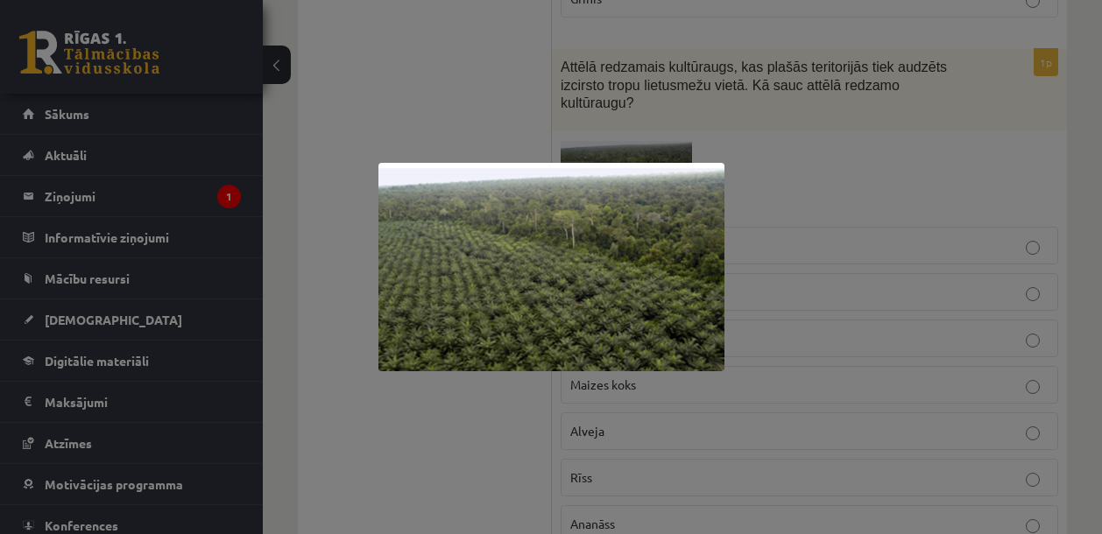
click at [507, 405] on div at bounding box center [551, 267] width 1102 height 534
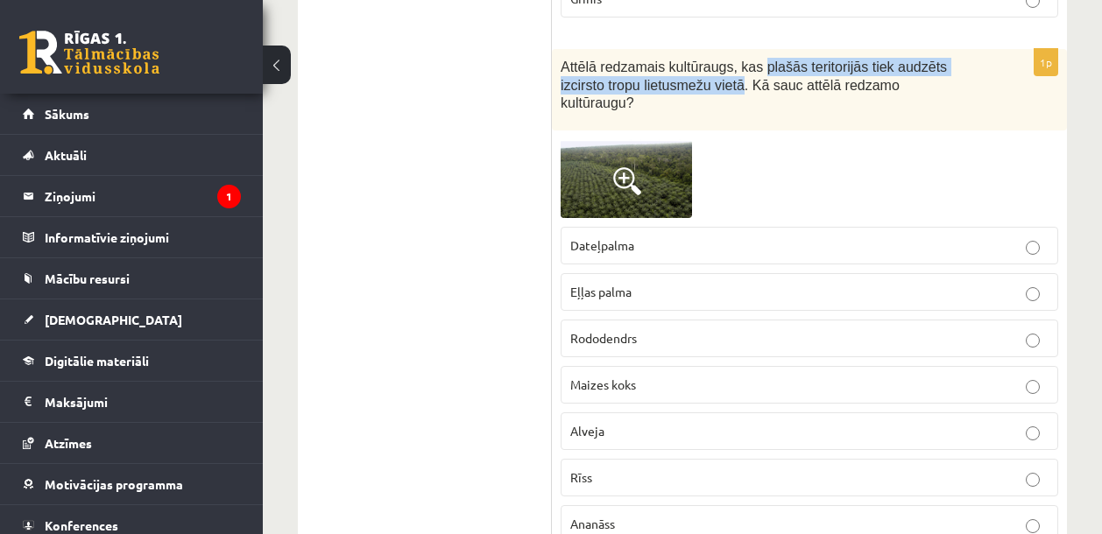
drag, startPoint x: 770, startPoint y: 45, endPoint x: 746, endPoint y: 60, distance: 29.2
click at [746, 60] on span "Attēlā redzamais kultūraugs, kas plašās teritorijās tiek audzēts izcirsto tropu…" at bounding box center [754, 85] width 386 height 51
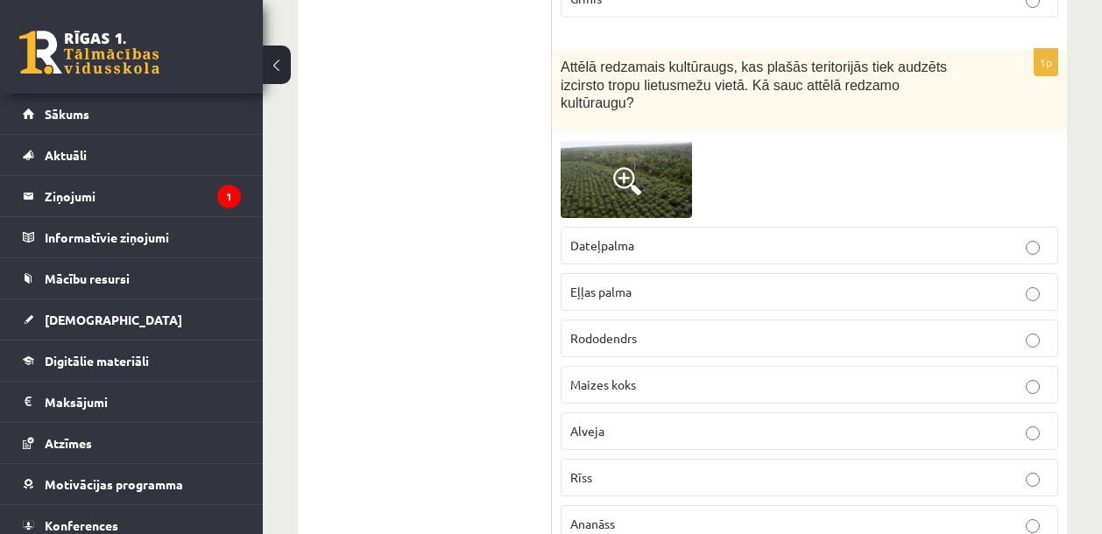
click at [633, 278] on label "Eļļas palma" at bounding box center [810, 292] width 498 height 38
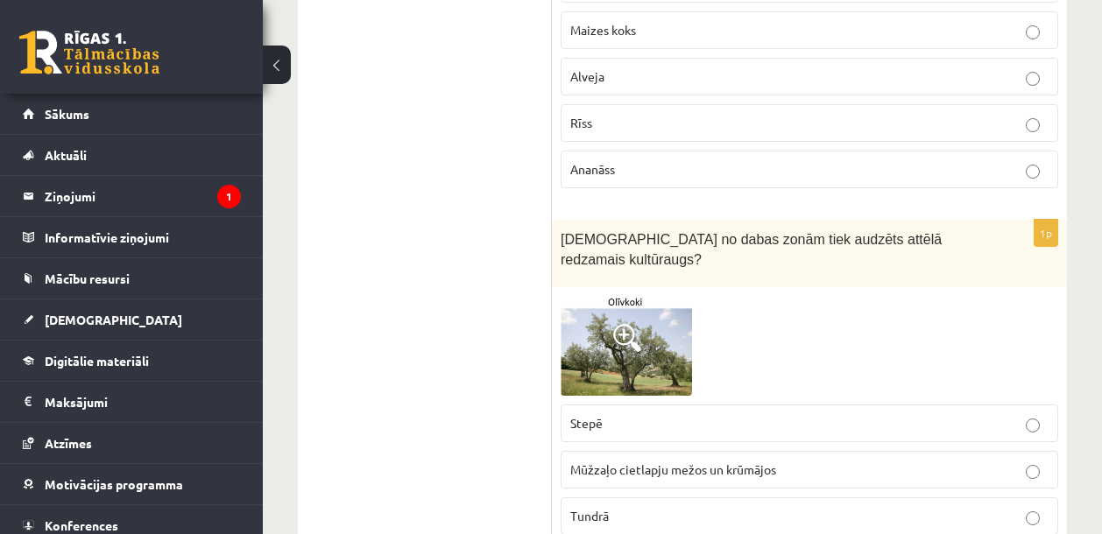
scroll to position [6961, 0]
click at [637, 323] on span at bounding box center [627, 337] width 28 height 28
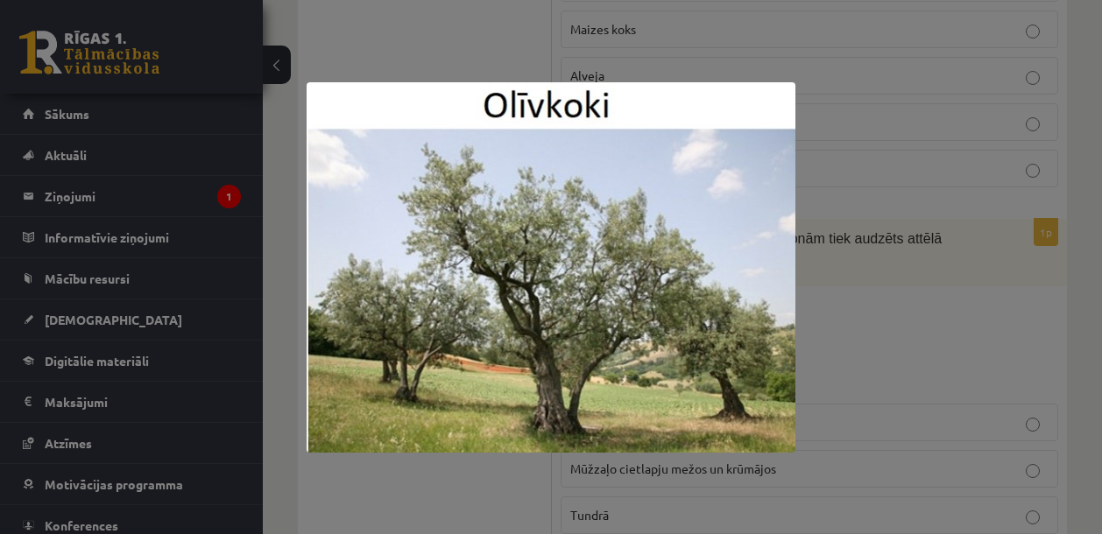
click at [895, 294] on div at bounding box center [551, 267] width 1102 height 534
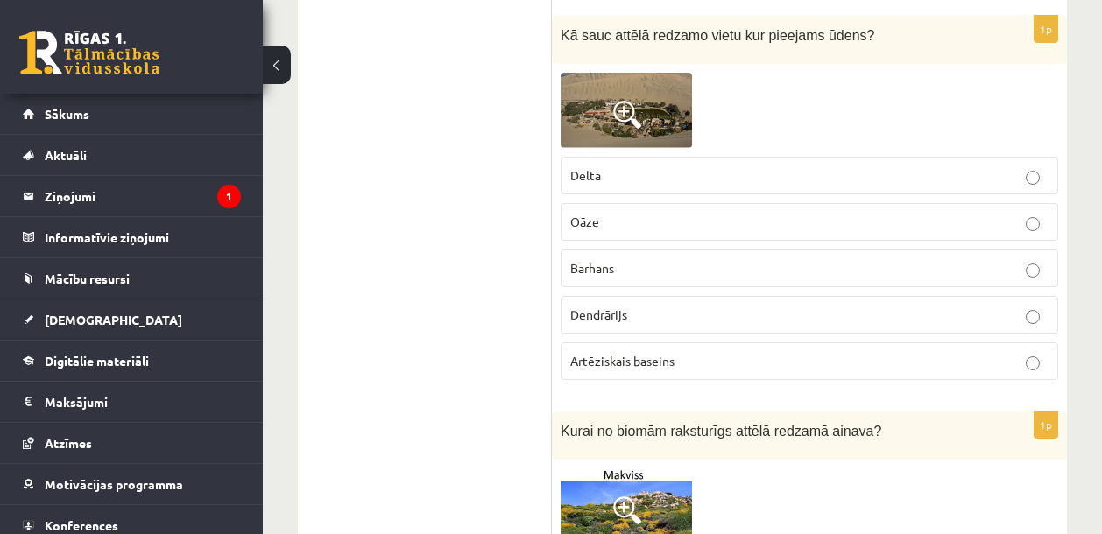
scroll to position [9530, 0]
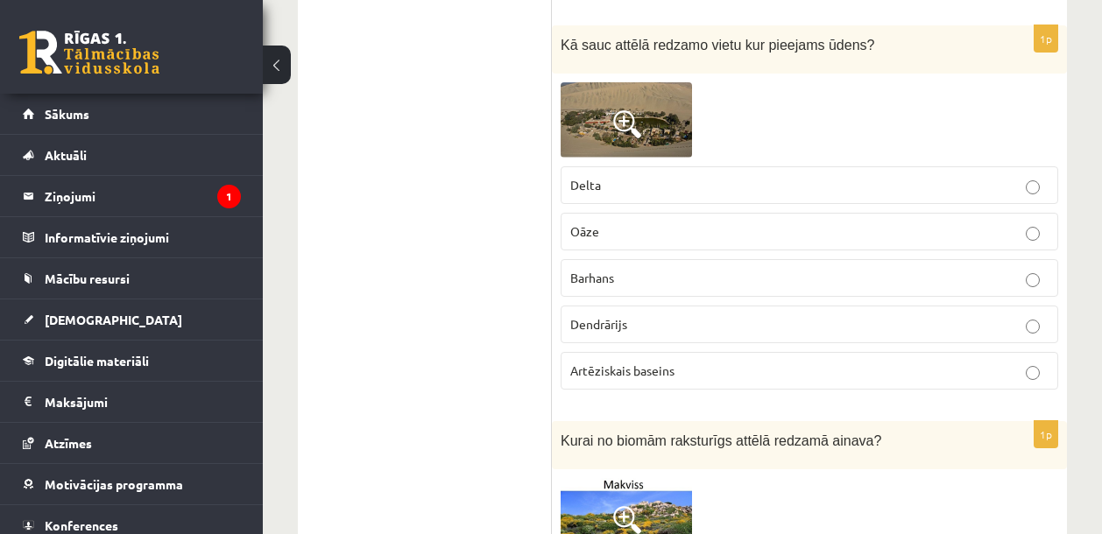
click at [754, 213] on label "Oāze" at bounding box center [810, 232] width 498 height 38
click at [619, 110] on span at bounding box center [627, 124] width 28 height 28
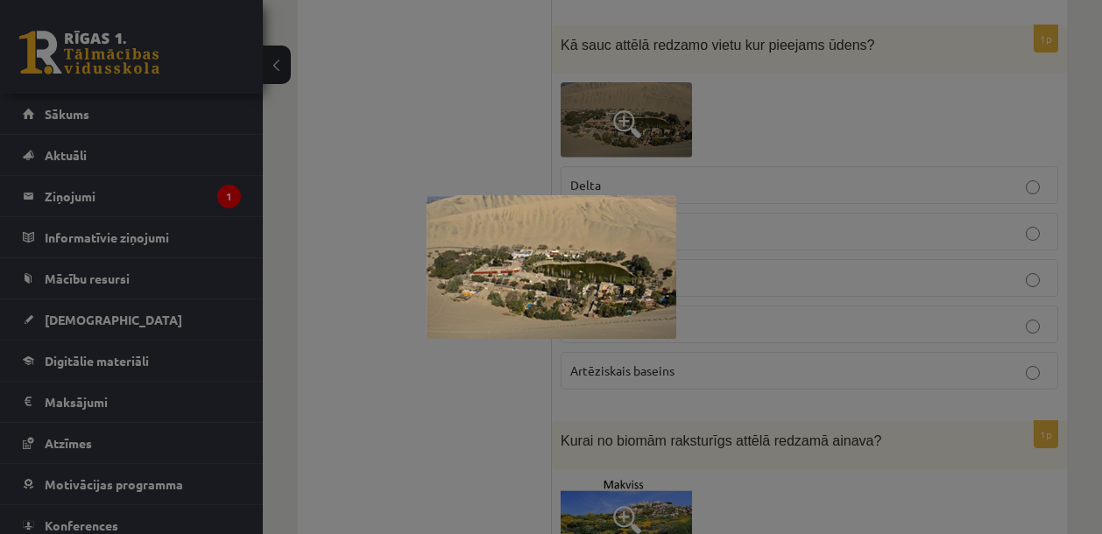
click at [848, 103] on div at bounding box center [551, 267] width 1102 height 534
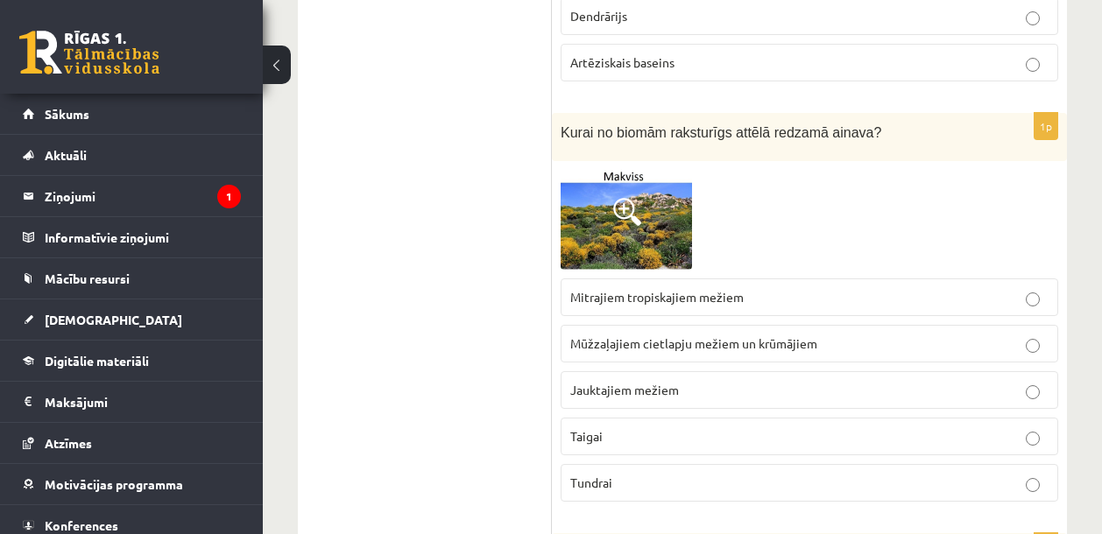
scroll to position [9839, 0]
click at [650, 473] on p "Tundrai" at bounding box center [809, 482] width 478 height 18
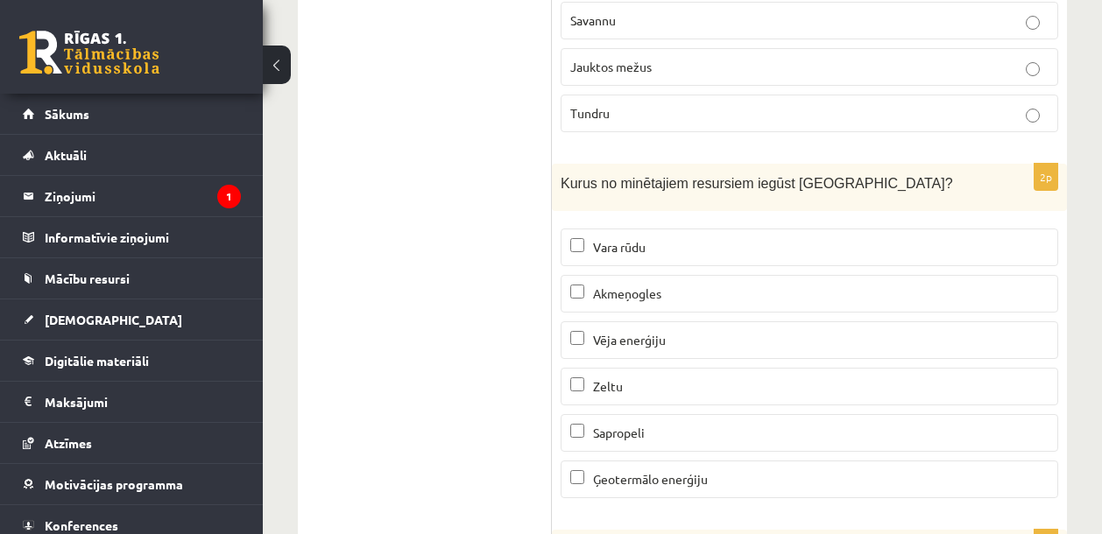
scroll to position [10681, 0]
click at [639, 286] on span "Akmeņogles" at bounding box center [627, 294] width 68 height 16
click at [601, 286] on span "Akmeņogles" at bounding box center [627, 294] width 68 height 16
click at [626, 425] on span "Sapropeli" at bounding box center [619, 433] width 52 height 16
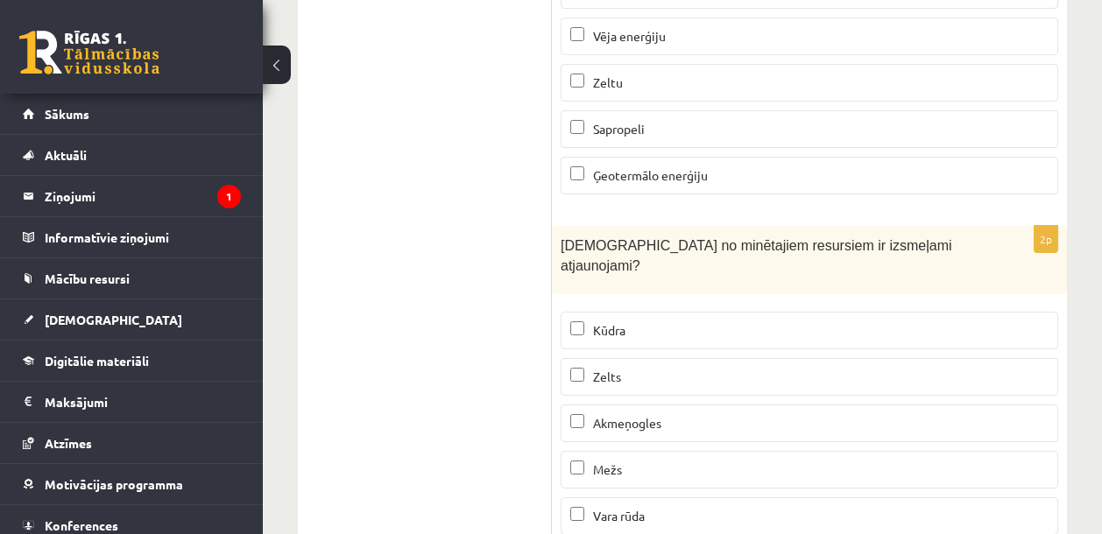
scroll to position [10986, 0]
click at [598, 460] on p "Mežs" at bounding box center [809, 469] width 478 height 18
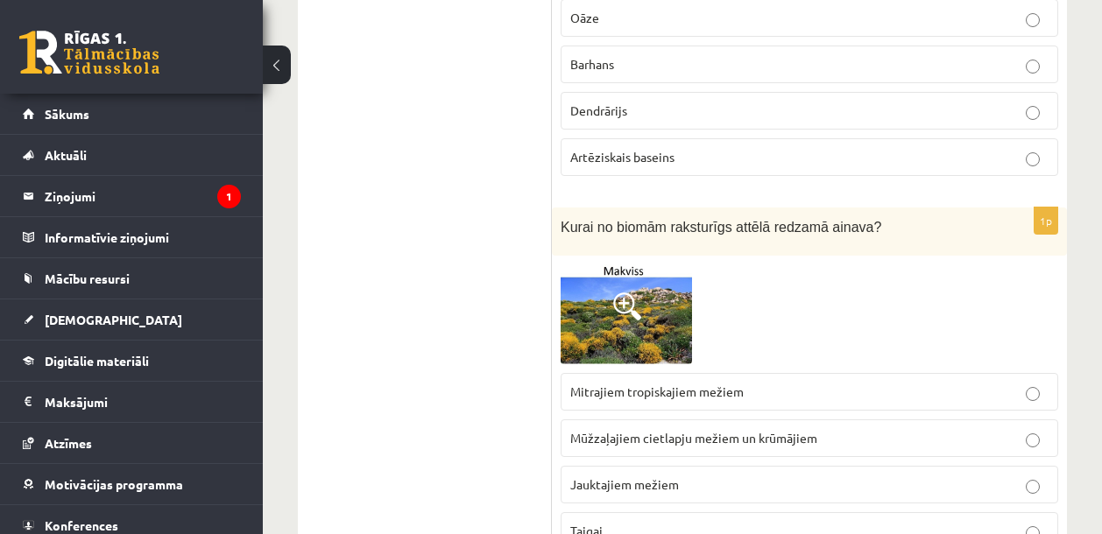
scroll to position [9840, 0]
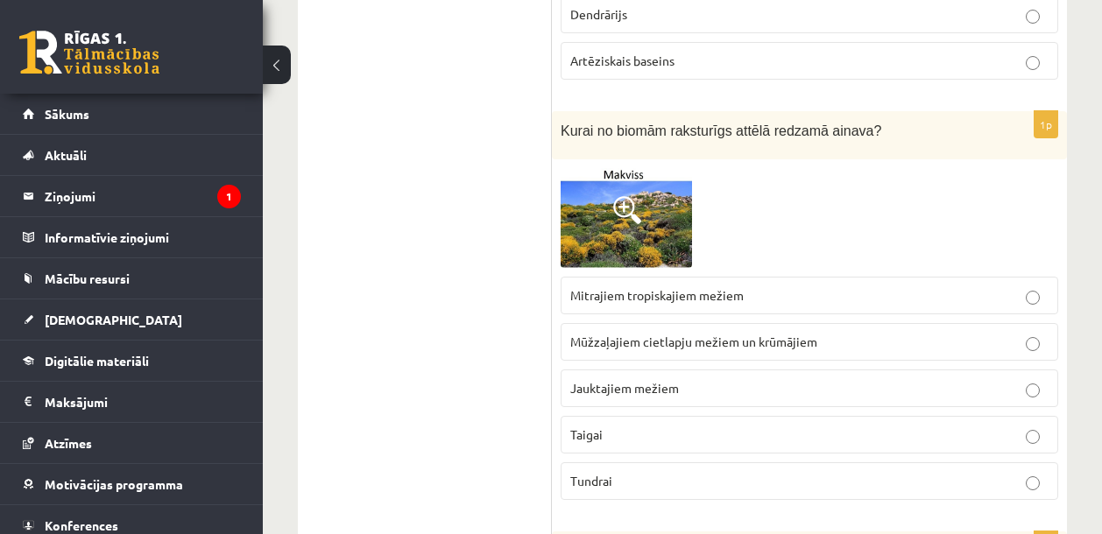
click at [745, 379] on p "Jauktajiem mežiem" at bounding box center [809, 388] width 478 height 18
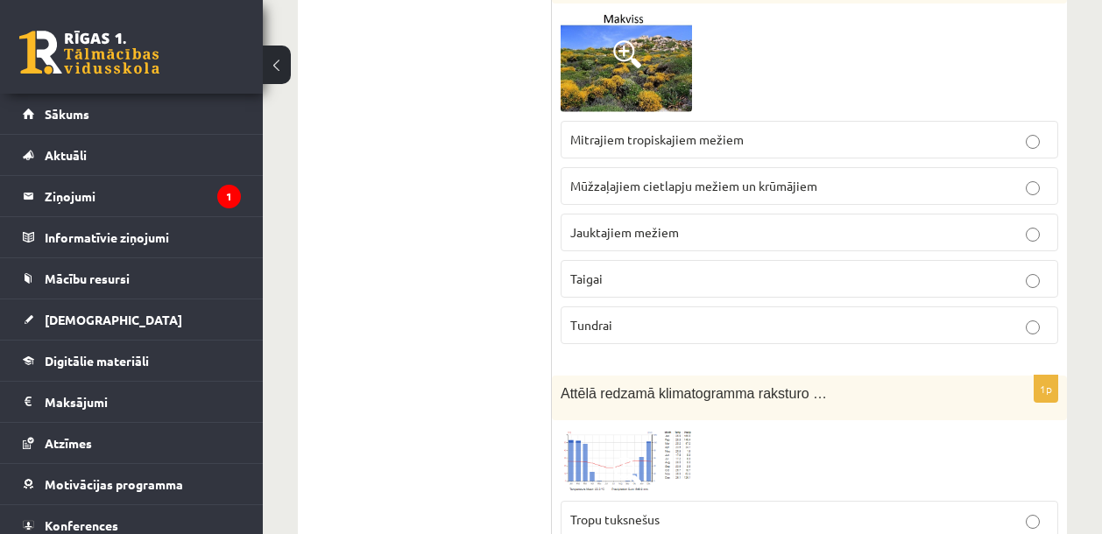
scroll to position [9975, 0]
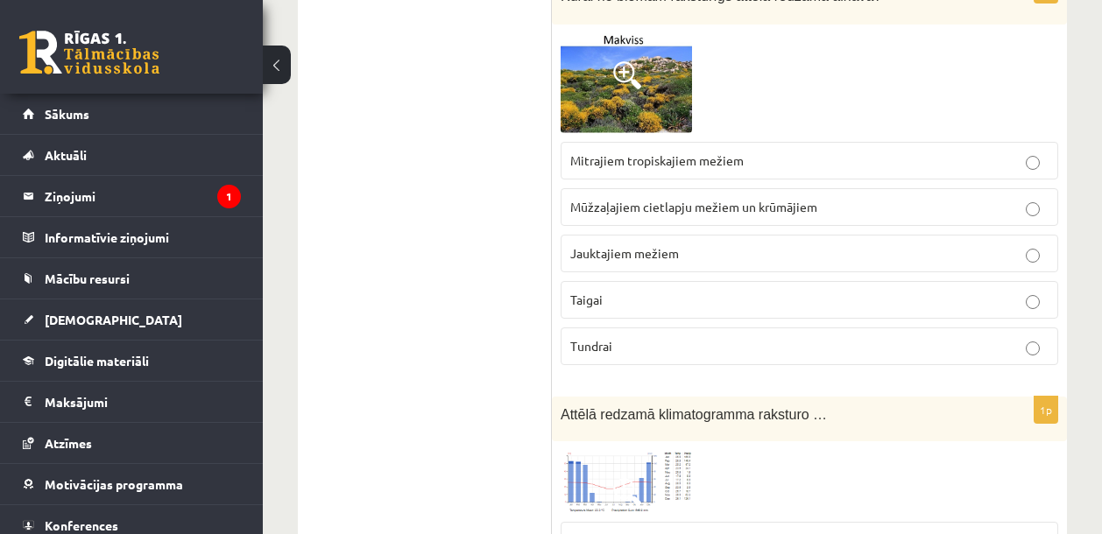
click at [661, 291] on p "Taigai" at bounding box center [809, 300] width 478 height 18
click at [633, 337] on p "Tundrai" at bounding box center [809, 346] width 478 height 18
click at [632, 291] on p "Taigai" at bounding box center [809, 300] width 478 height 18
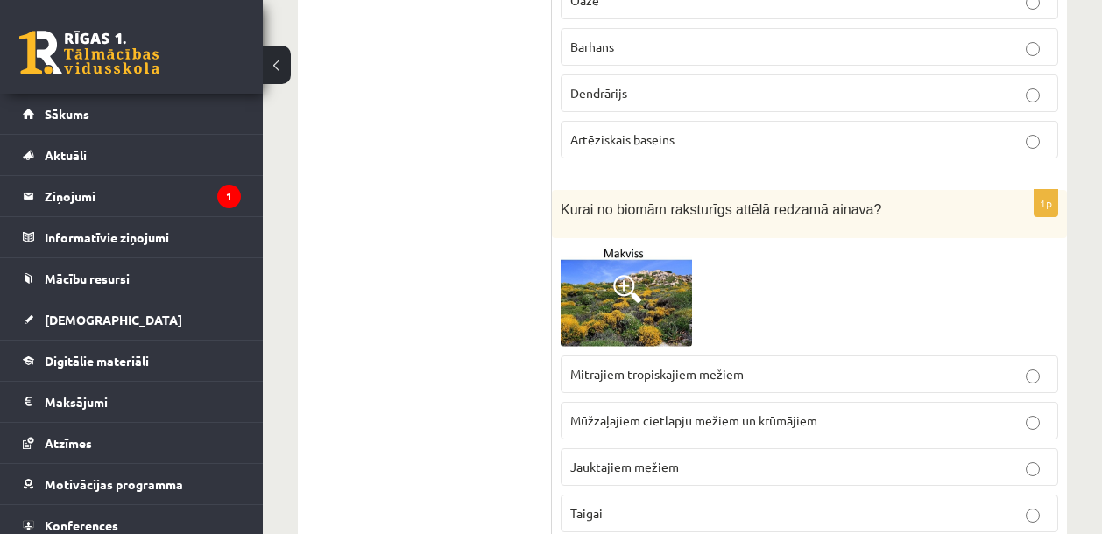
scroll to position [9824, 0]
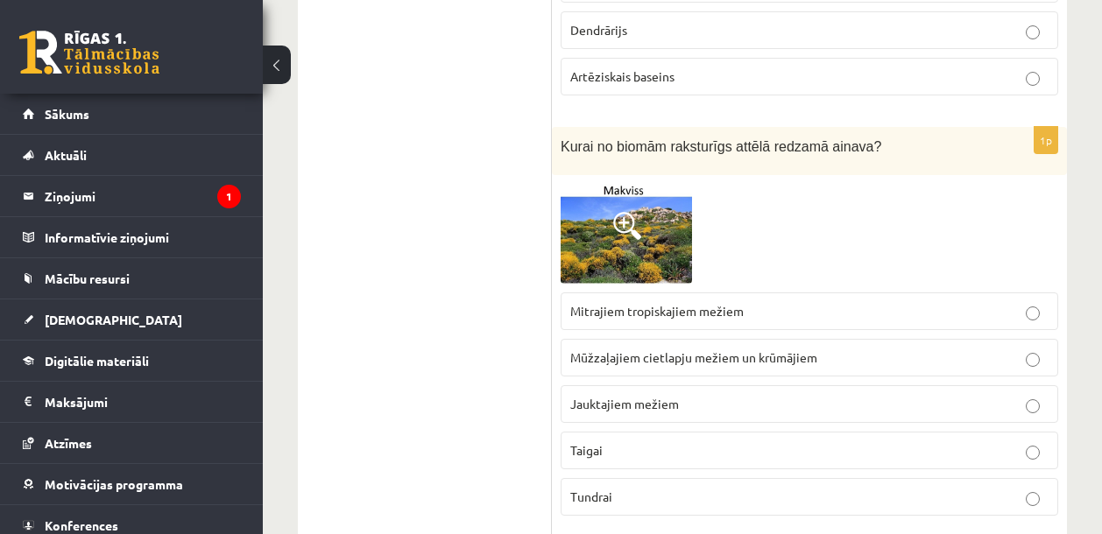
click at [612, 489] on span "Tundrai" at bounding box center [591, 497] width 42 height 16
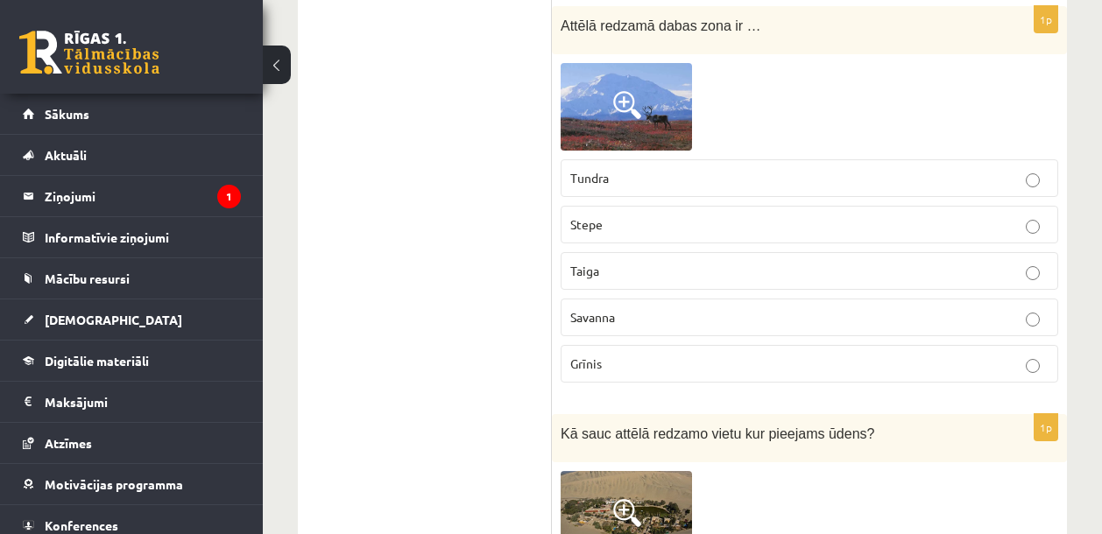
scroll to position [9117, 0]
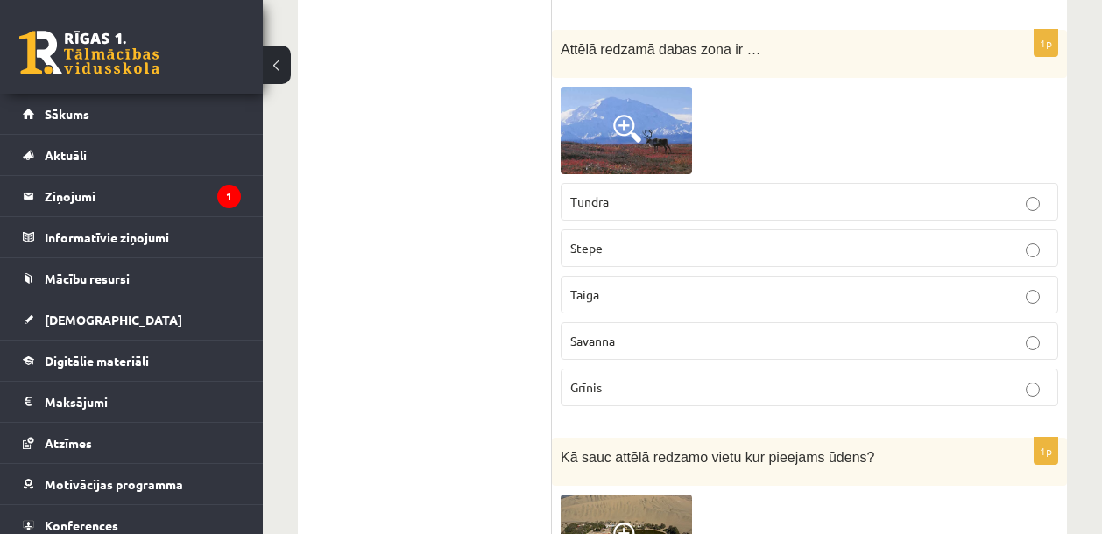
click at [626, 193] on p "Tundra" at bounding box center [809, 202] width 478 height 18
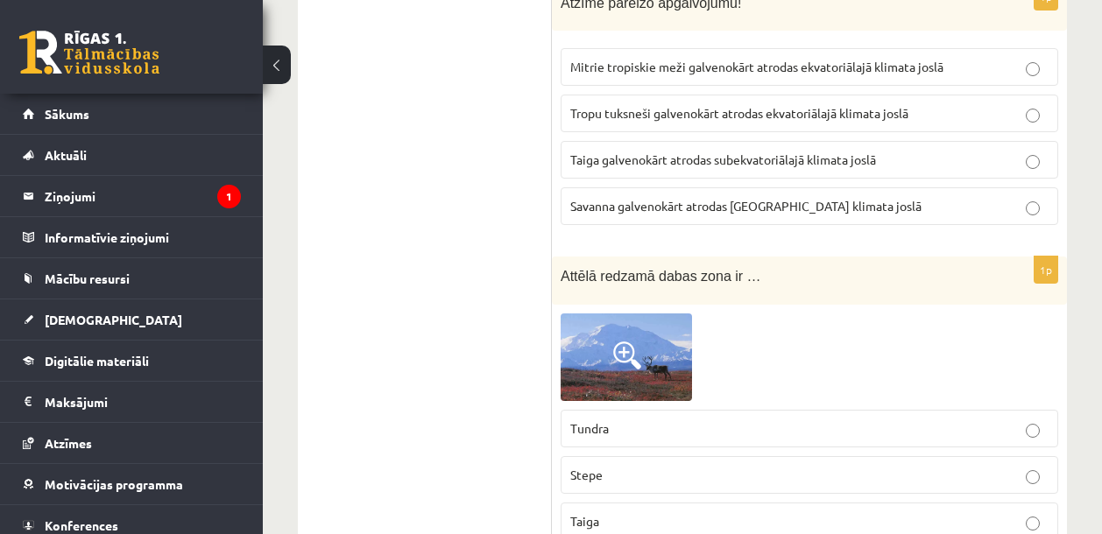
scroll to position [8717, 0]
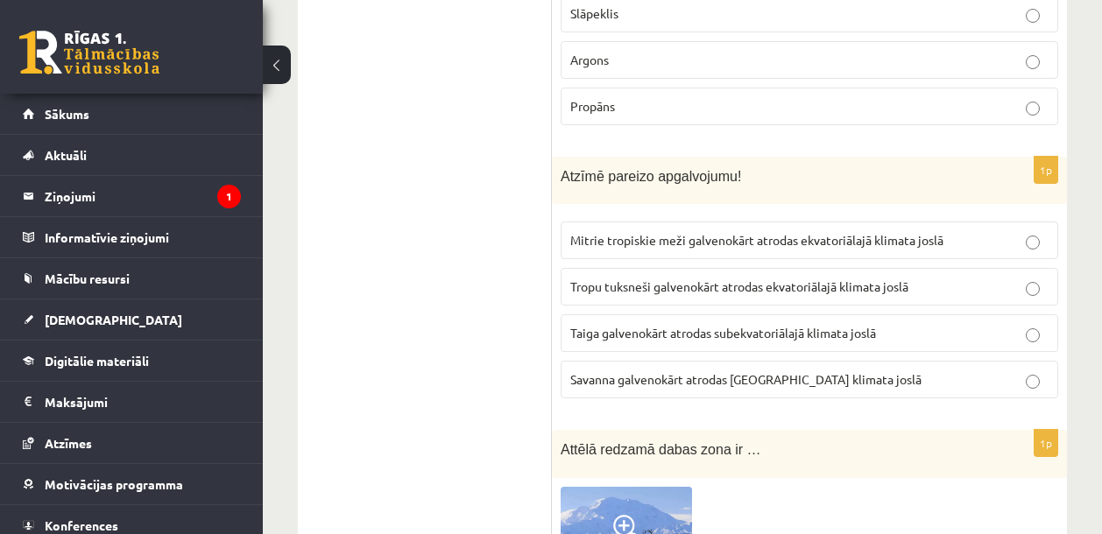
click at [678, 279] on span "Tropu tuksneši galvenokārt atrodas ekvatoriālajā klimata joslā" at bounding box center [739, 287] width 338 height 16
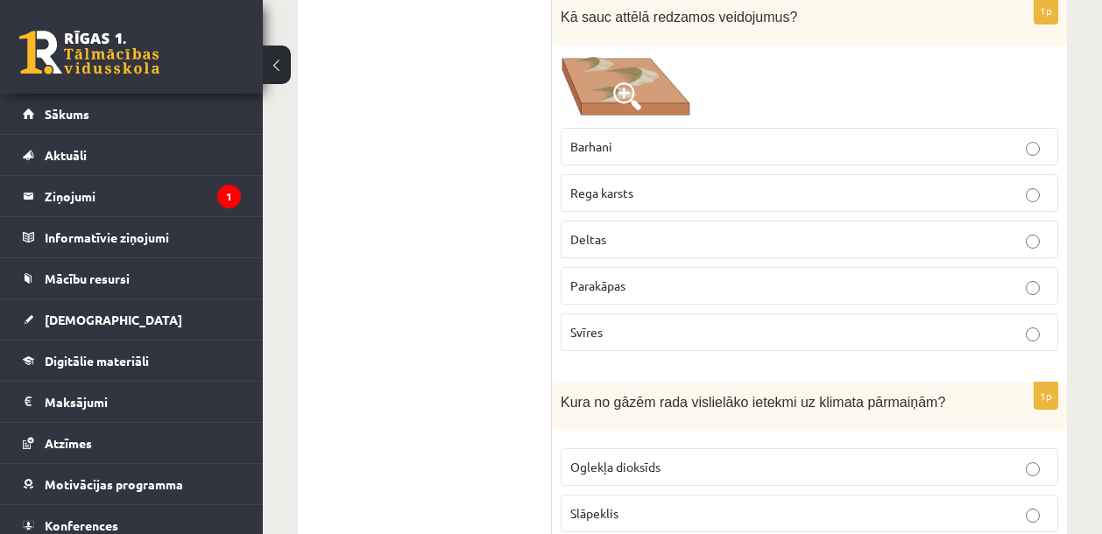
scroll to position [8045, 0]
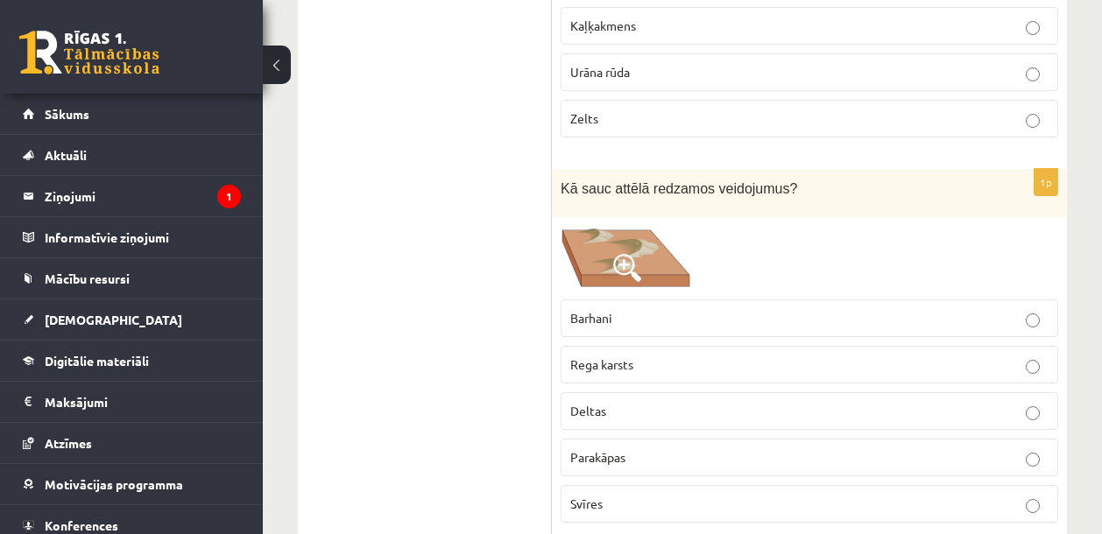
click at [720, 309] on p "Barhani" at bounding box center [809, 318] width 478 height 18
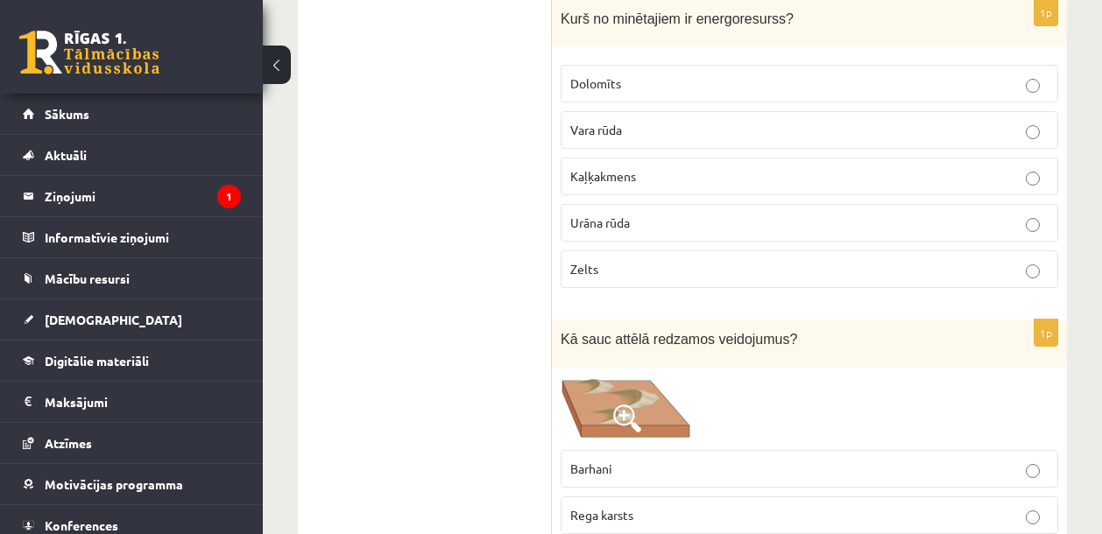
scroll to position [7740, 0]
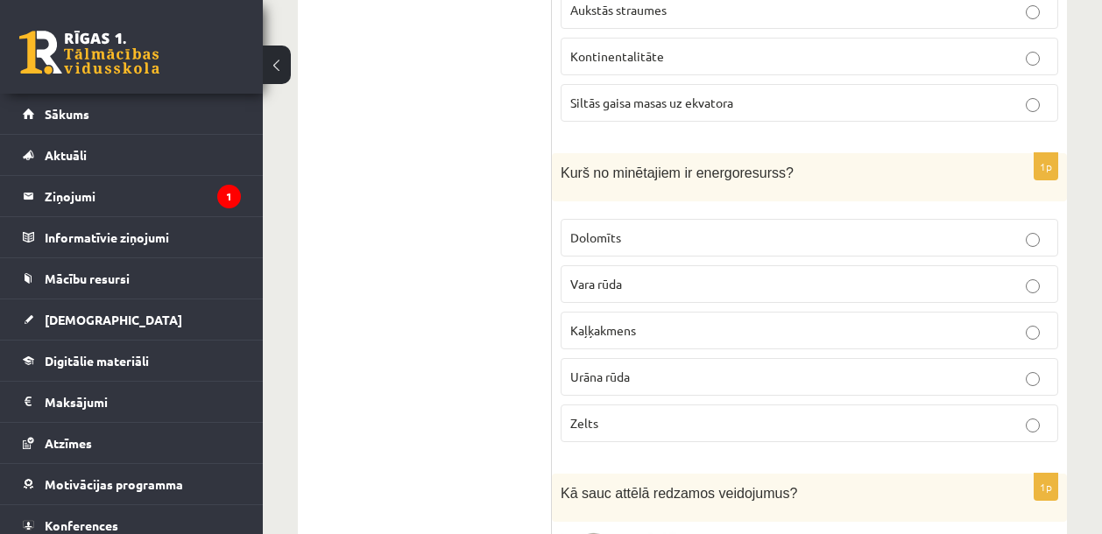
click at [635, 368] on p "Urāna rūda" at bounding box center [809, 377] width 478 height 18
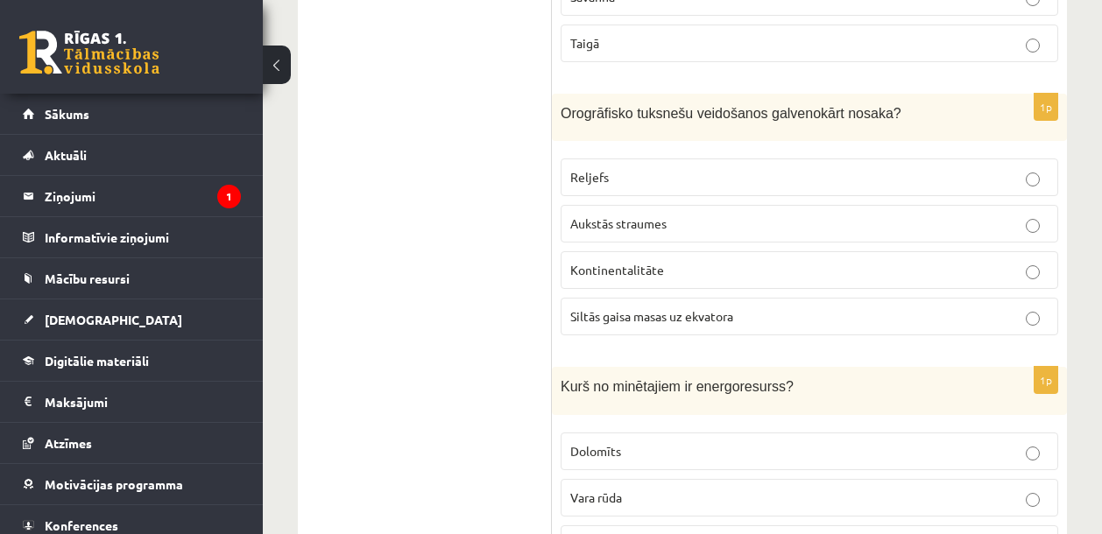
scroll to position [7526, 0]
click at [724, 308] on span "Siltās gaisa masas uz ekvatora" at bounding box center [651, 316] width 163 height 16
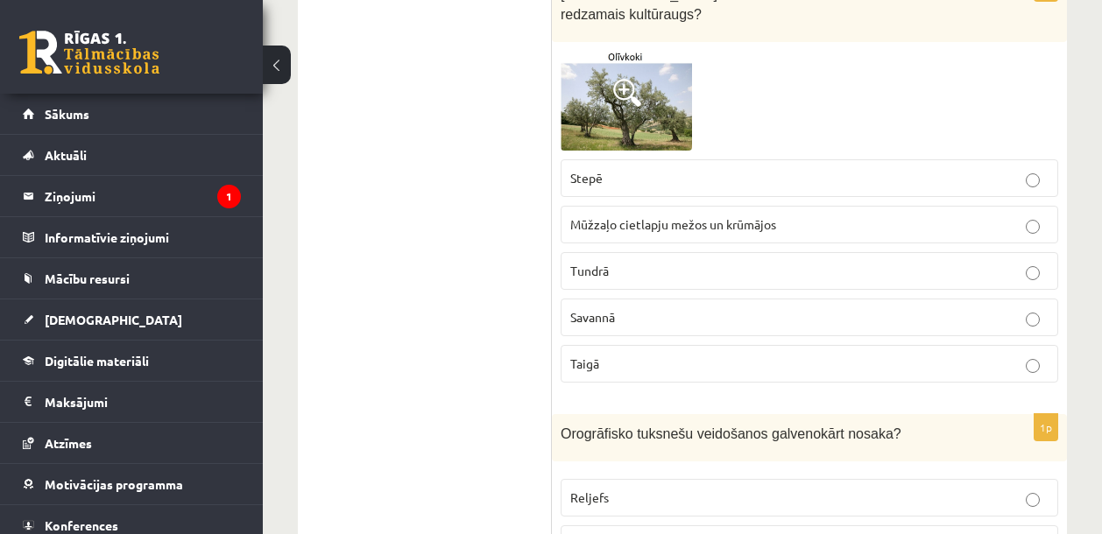
scroll to position [7182, 0]
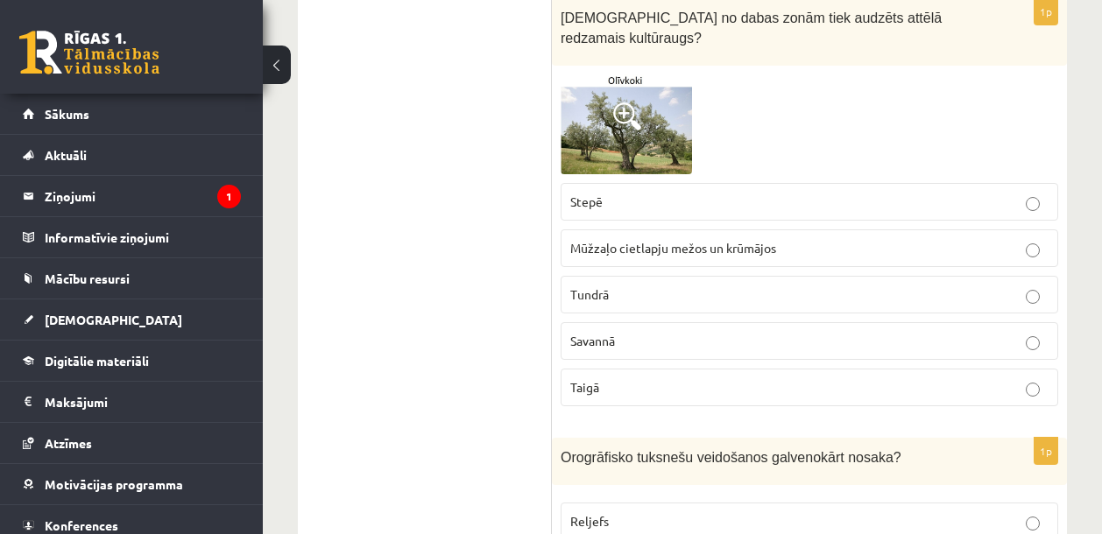
click at [704, 193] on p "Stepē" at bounding box center [809, 202] width 478 height 18
click at [687, 332] on p "Savannā" at bounding box center [809, 341] width 478 height 18
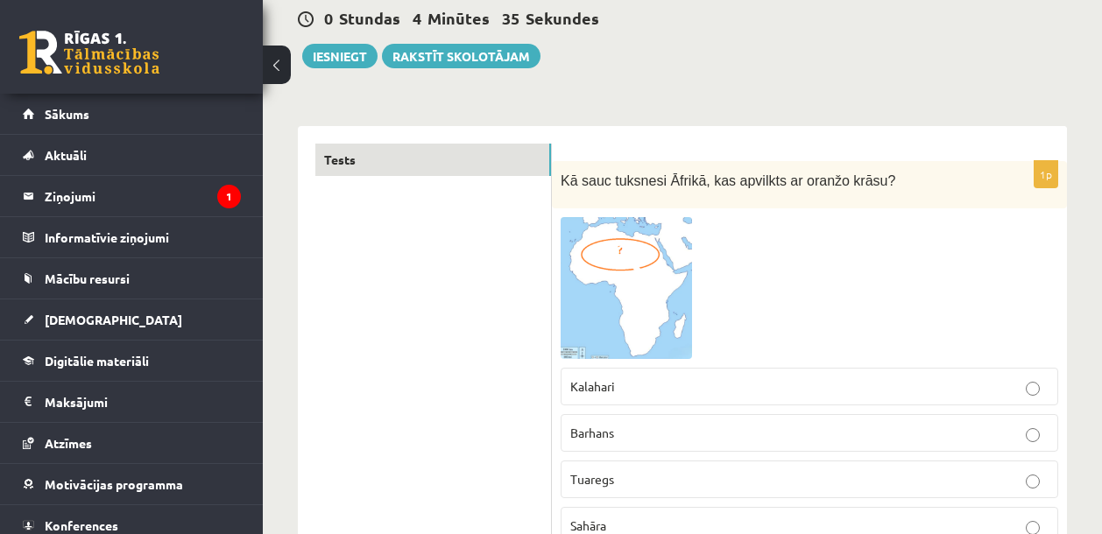
scroll to position [162, 0]
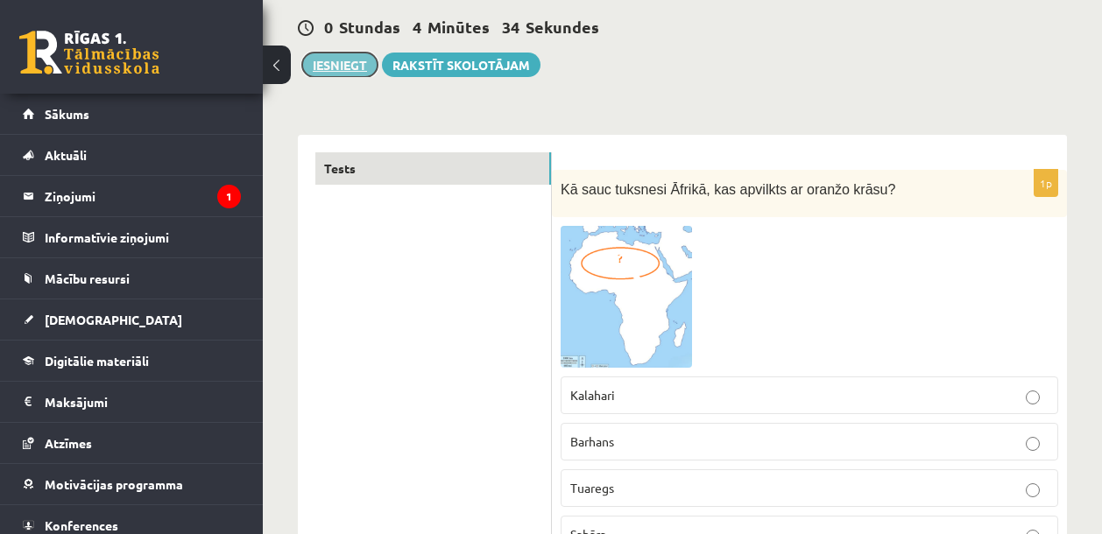
click at [334, 61] on button "Iesniegt" at bounding box center [339, 65] width 75 height 25
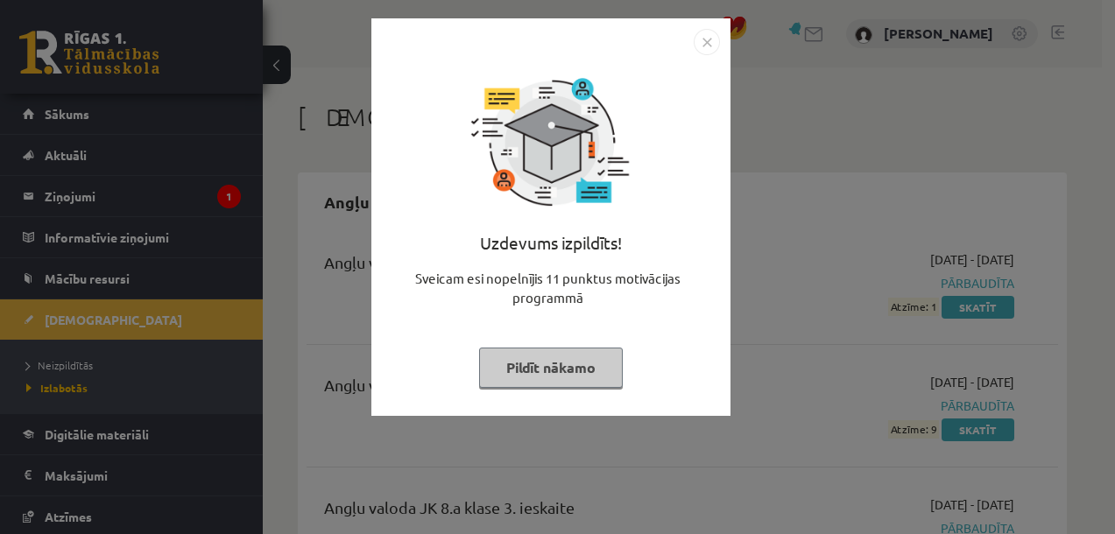
drag, startPoint x: 703, startPoint y: 41, endPoint x: 746, endPoint y: 77, distance: 56.7
click at [703, 41] on img "Close" at bounding box center [707, 42] width 26 height 26
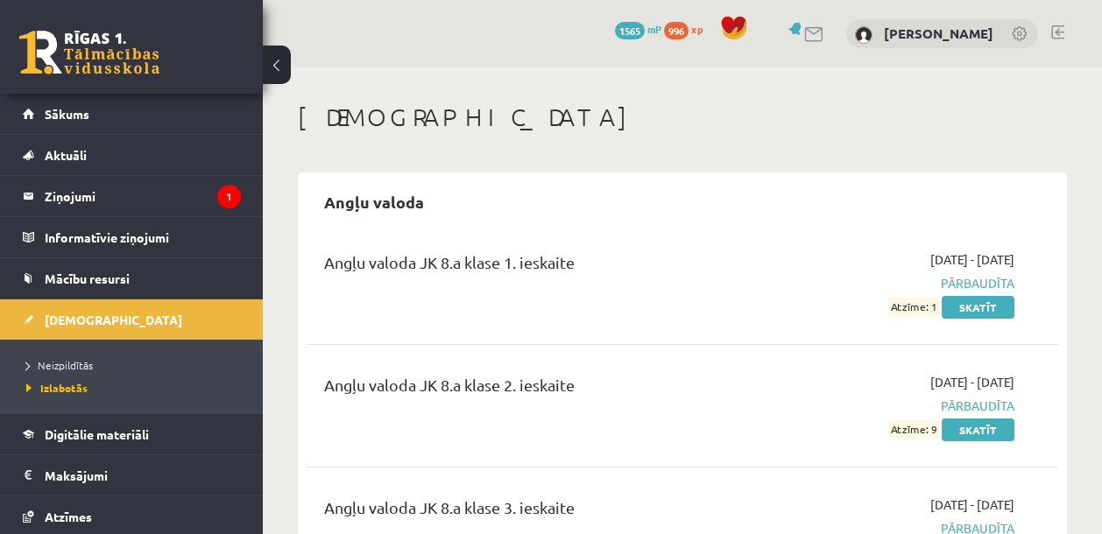
click at [850, 125] on h1 "[DEMOGRAPHIC_DATA]" at bounding box center [682, 118] width 769 height 30
